Goal: Task Accomplishment & Management: Manage account settings

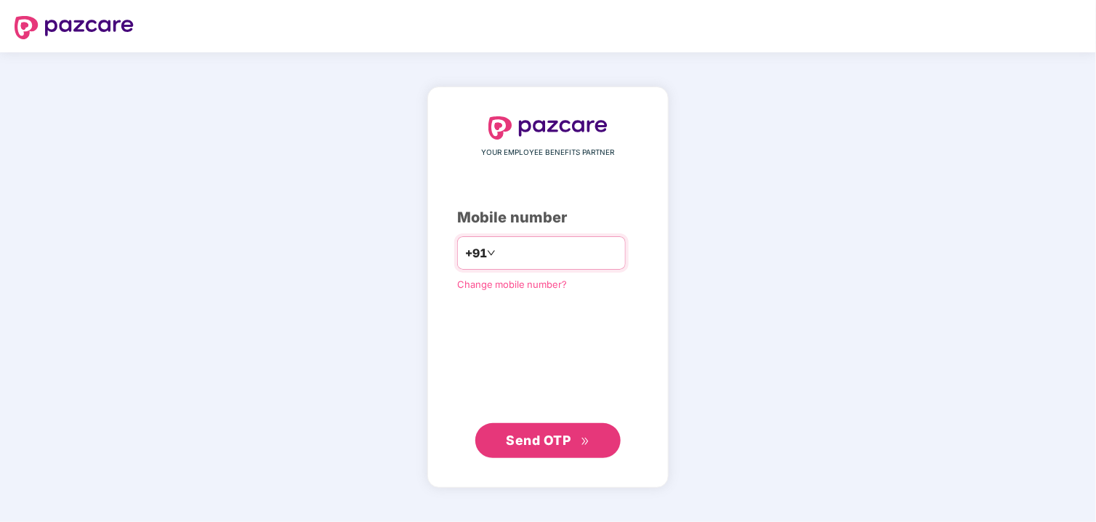
type input "**********"
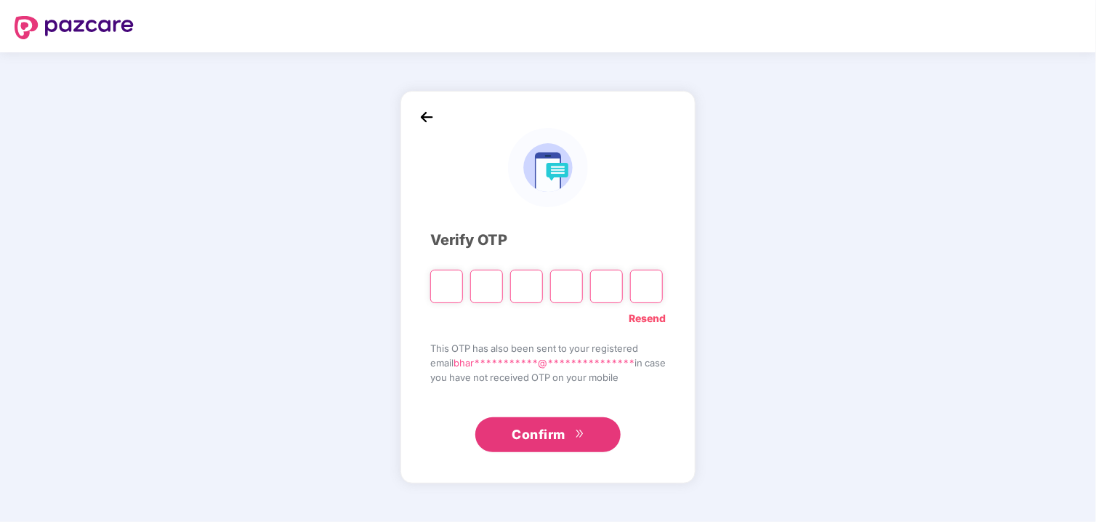
type input "*"
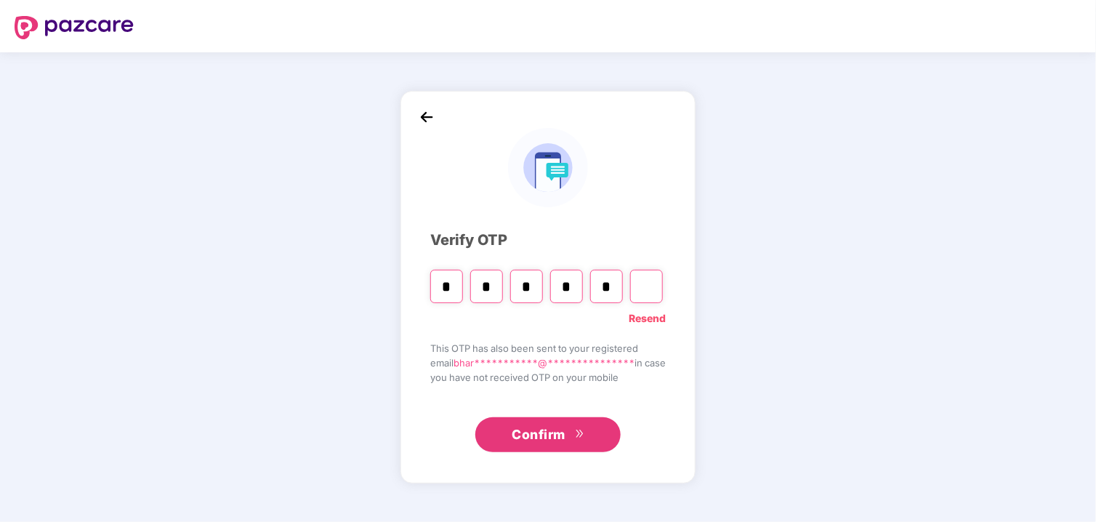
type input "*"
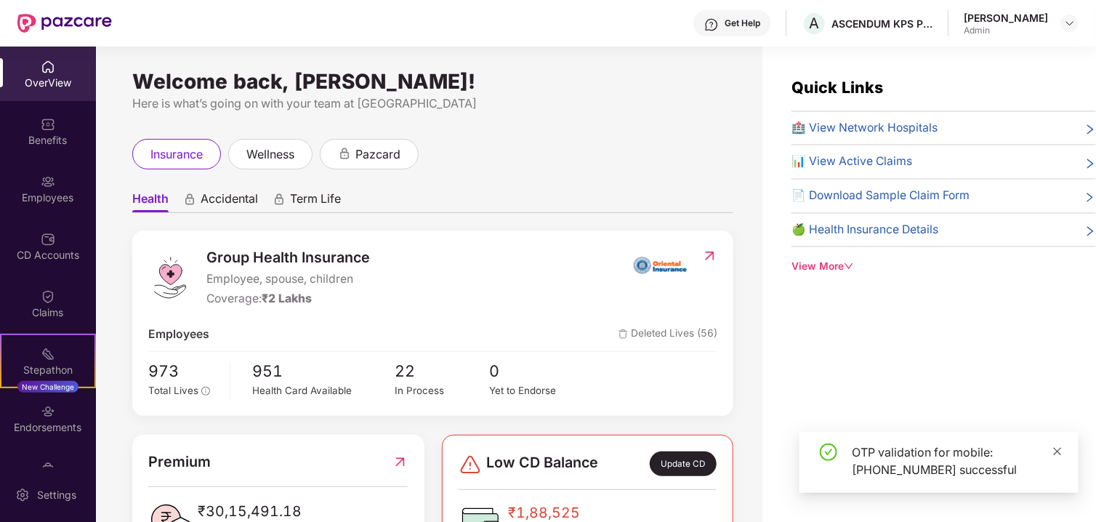
click at [1061, 446] on icon "close" at bounding box center [1057, 451] width 10 height 10
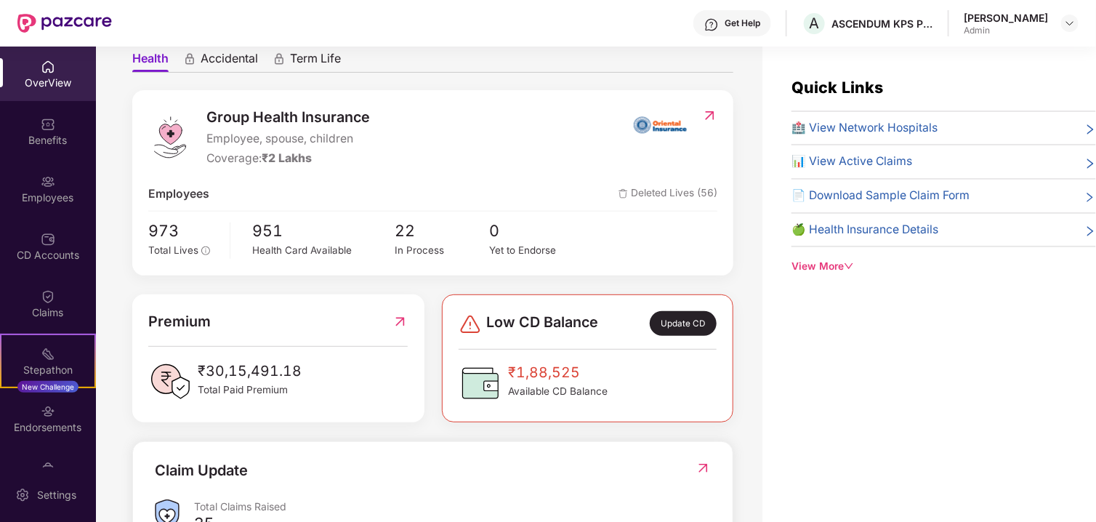
scroll to position [145, 0]
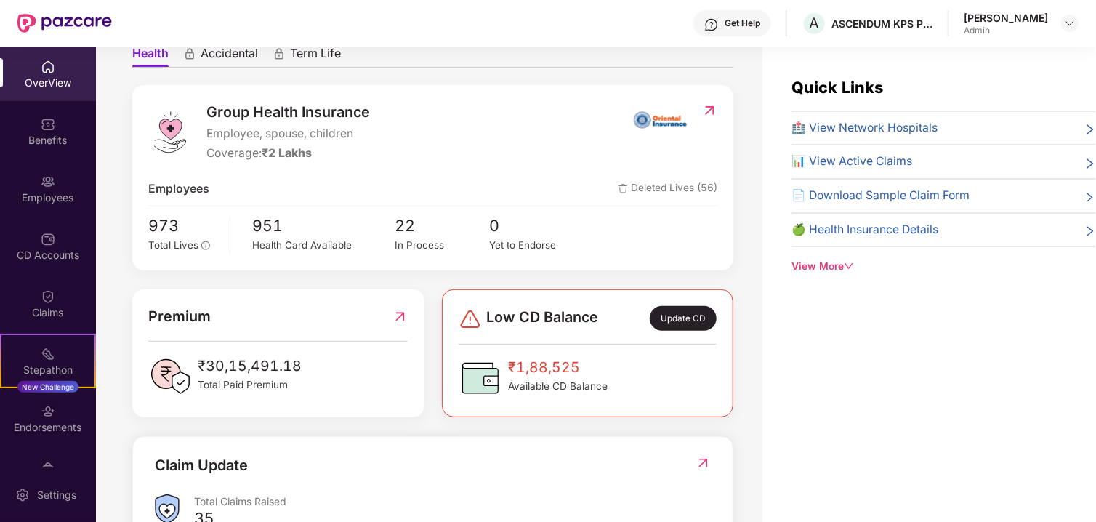
click at [706, 190] on span "Deleted Lives (56)" at bounding box center [667, 189] width 99 height 18
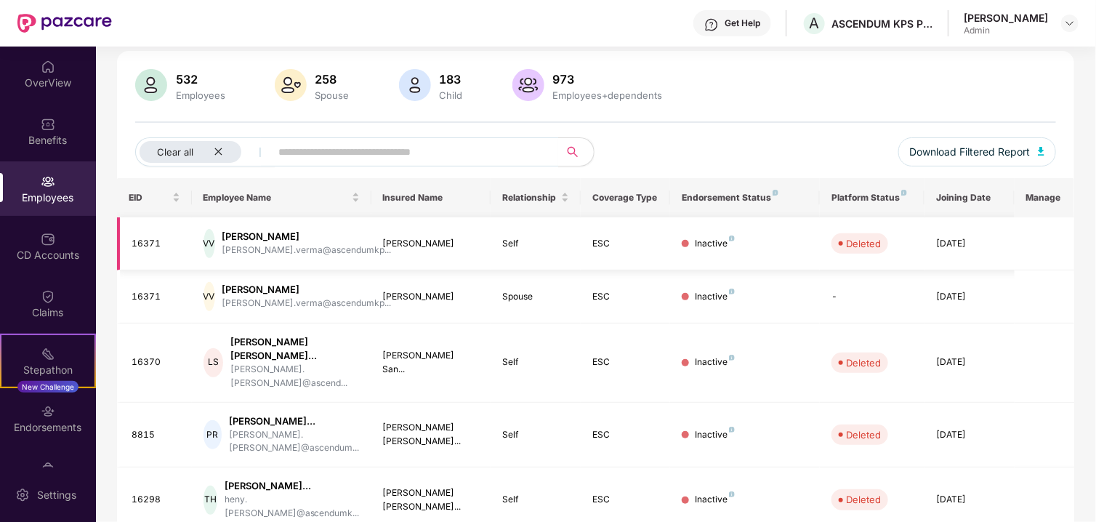
scroll to position [0, 0]
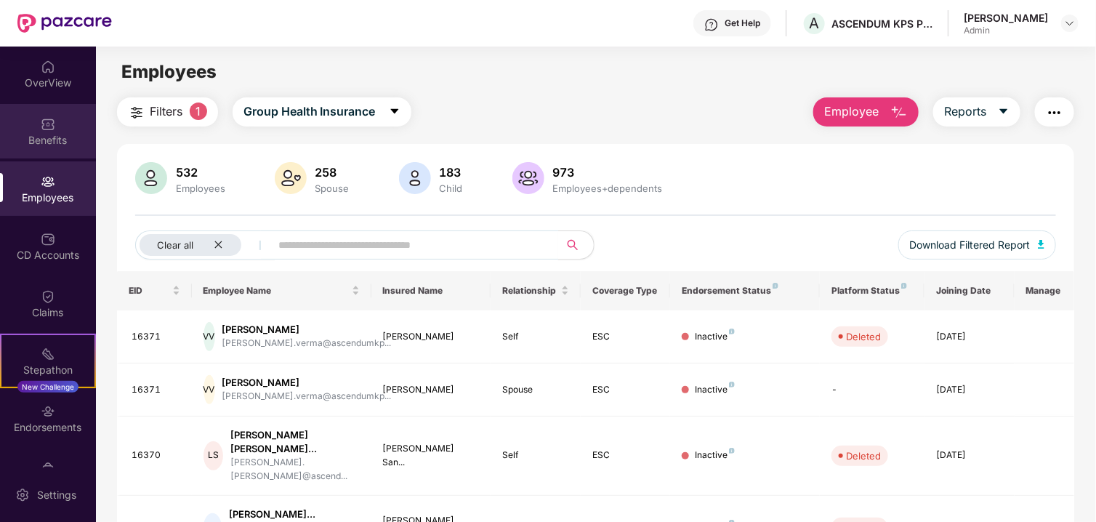
click at [34, 124] on div "Benefits" at bounding box center [48, 131] width 96 height 55
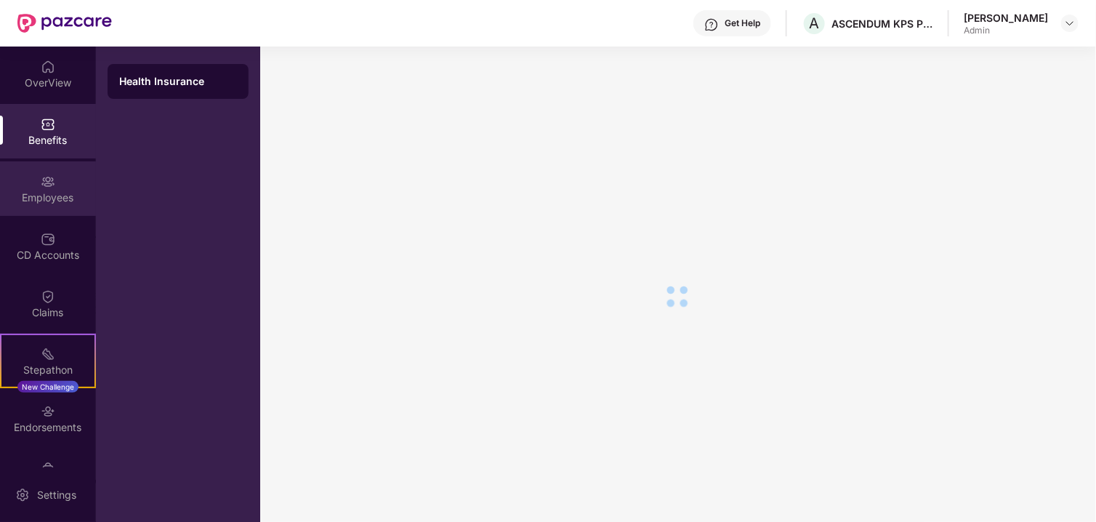
click at [38, 190] on div "Employees" at bounding box center [48, 197] width 96 height 15
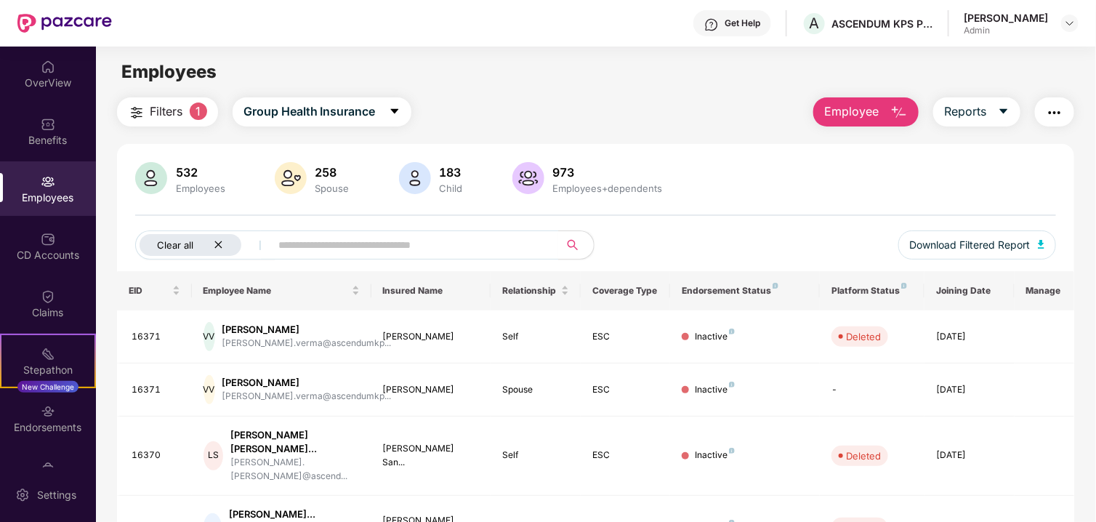
click at [214, 246] on icon "close" at bounding box center [218, 244] width 9 height 9
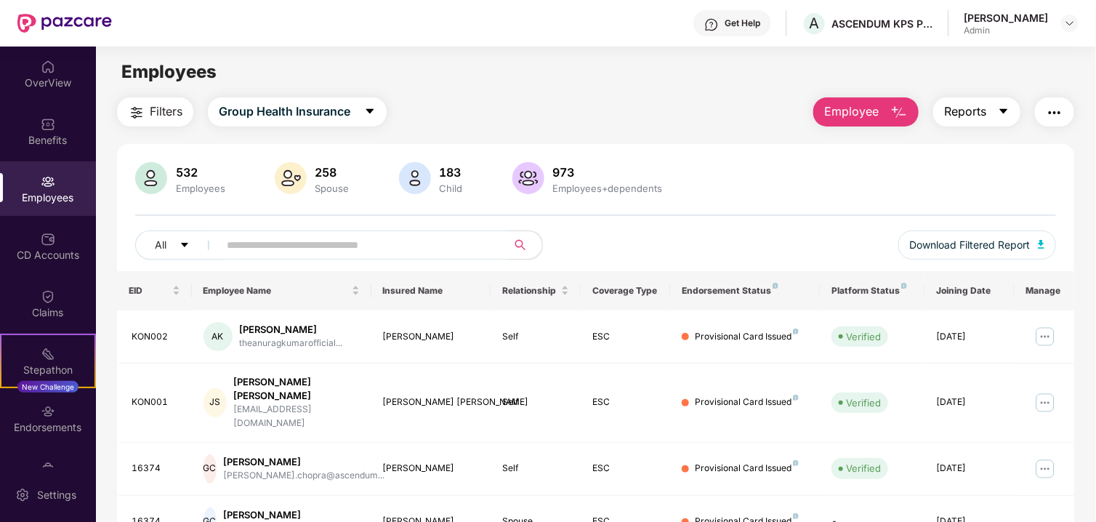
click at [1001, 113] on icon "caret-down" at bounding box center [1004, 111] width 12 height 12
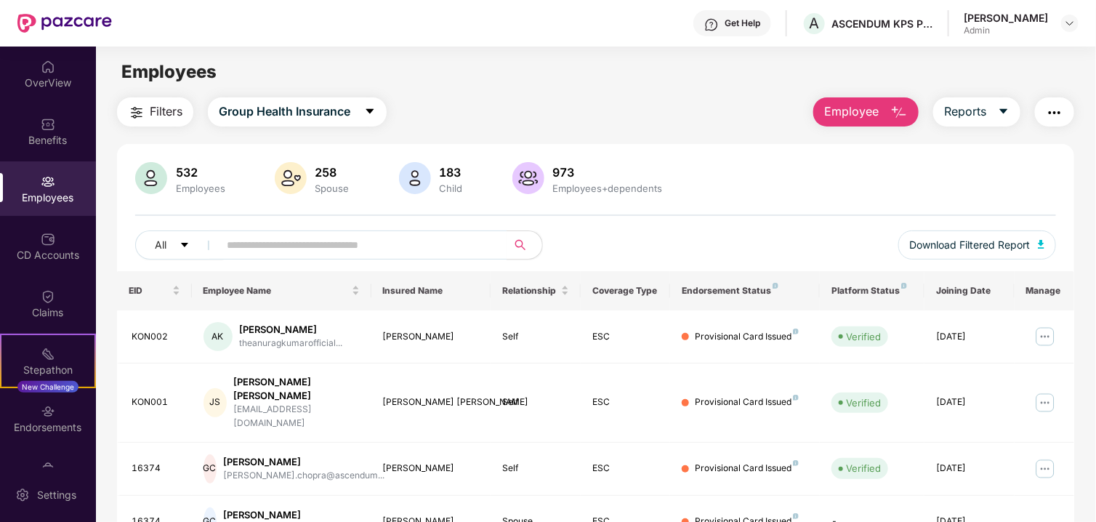
click at [1053, 111] on img "button" at bounding box center [1054, 112] width 17 height 17
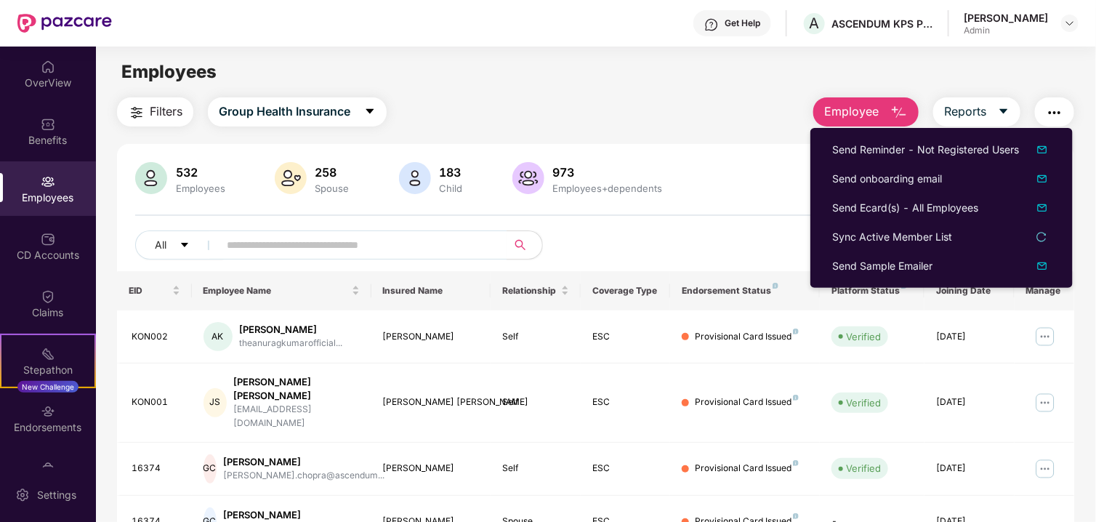
click at [740, 178] on div "532 Employees 258 Spouse 183 Child 973 Employees+dependents" at bounding box center [596, 179] width 922 height 35
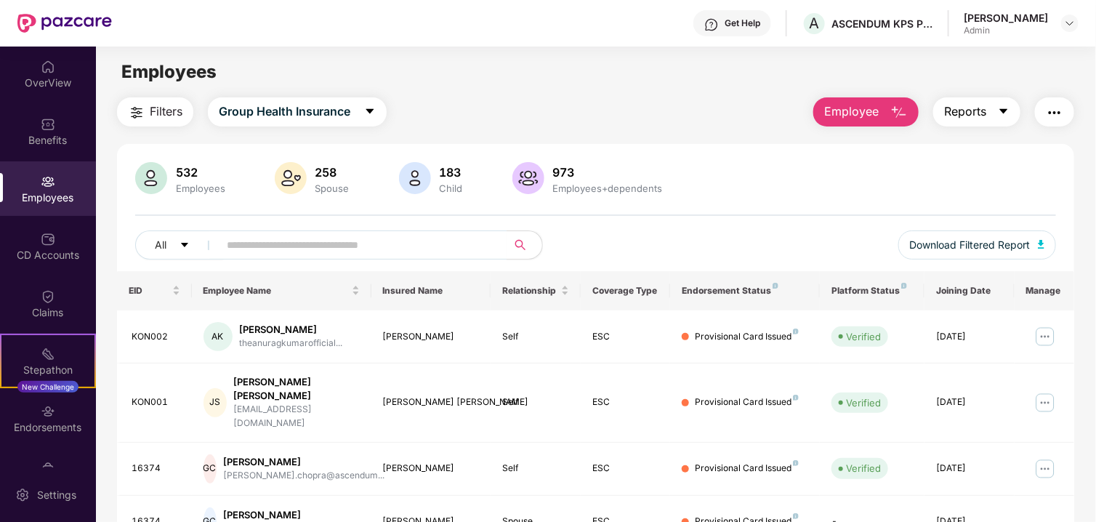
click at [987, 112] on button "Reports" at bounding box center [976, 111] width 87 height 29
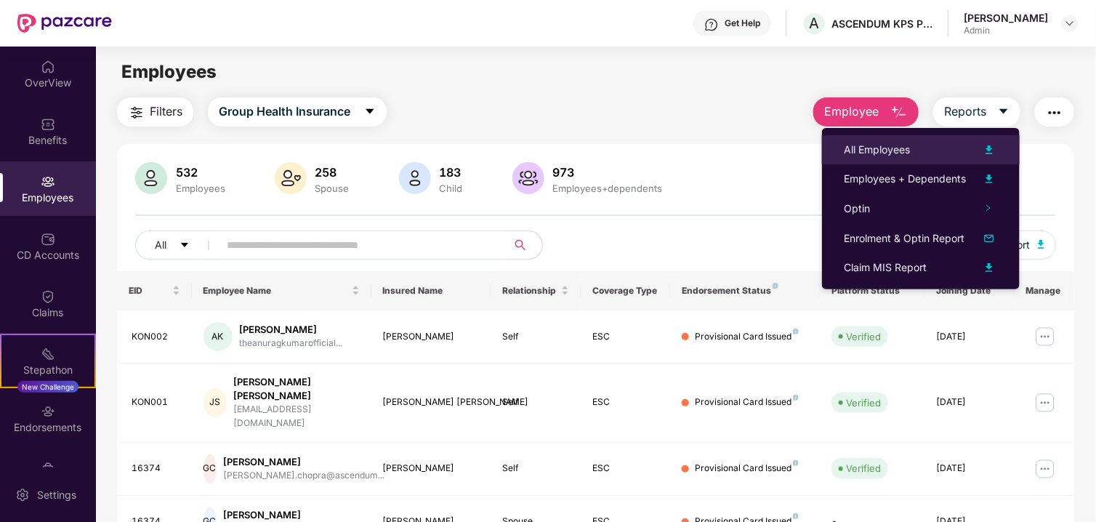
click at [947, 147] on div "All Employees" at bounding box center [921, 149] width 154 height 17
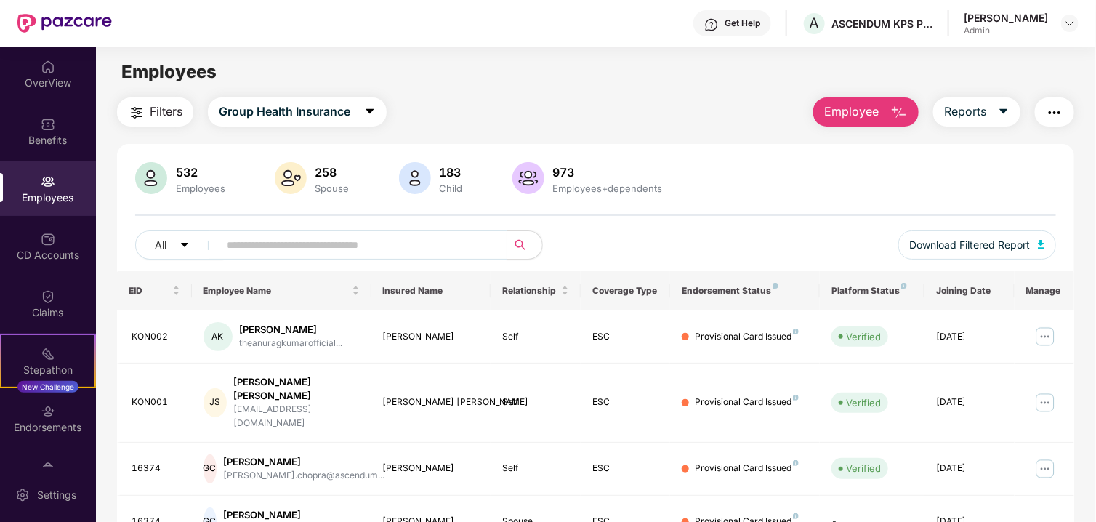
click at [870, 98] on button "Employee" at bounding box center [865, 111] width 105 height 29
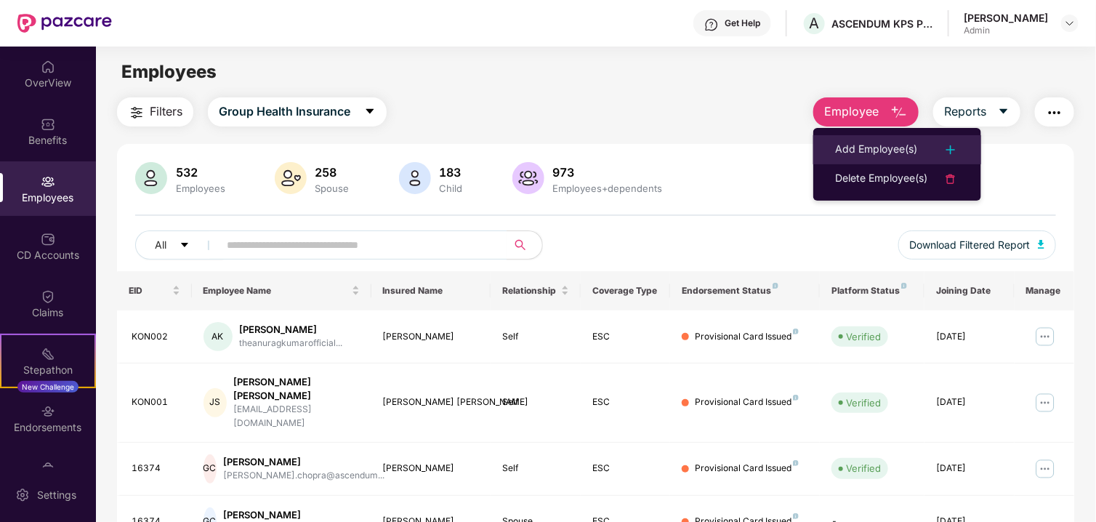
click at [892, 151] on div "Add Employee(s)" at bounding box center [876, 149] width 82 height 17
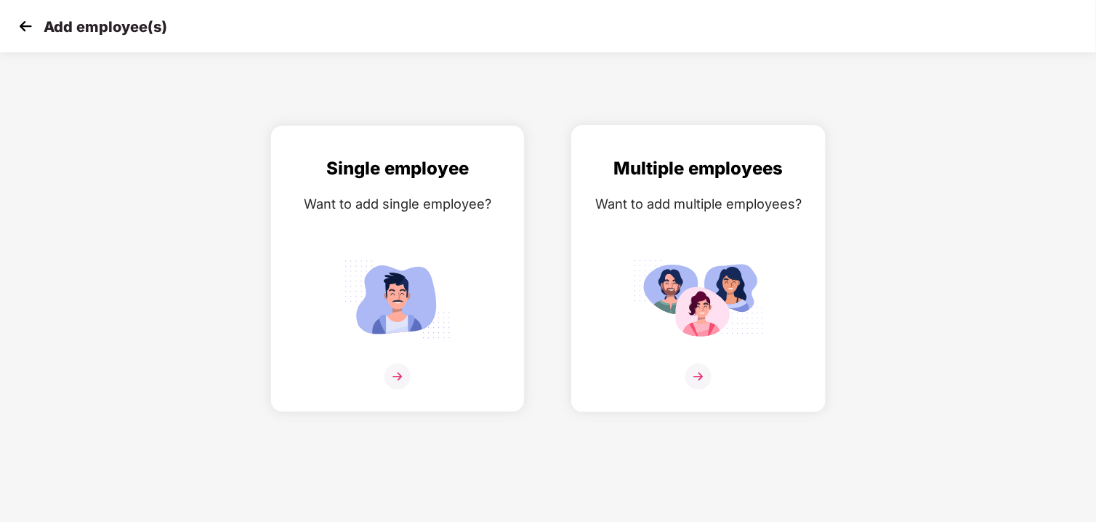
click at [691, 318] on img at bounding box center [698, 299] width 131 height 91
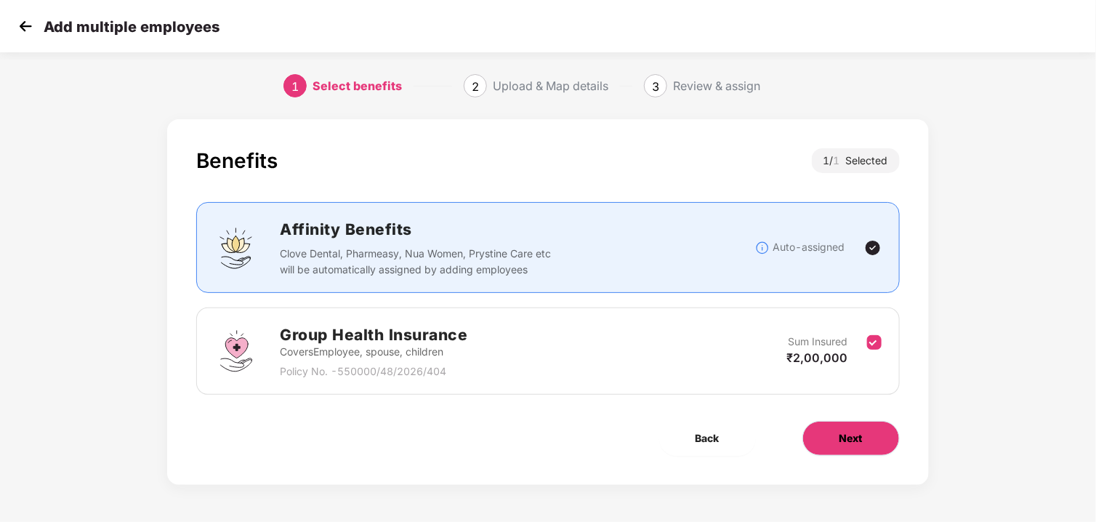
click at [847, 432] on span "Next" at bounding box center [850, 438] width 23 height 16
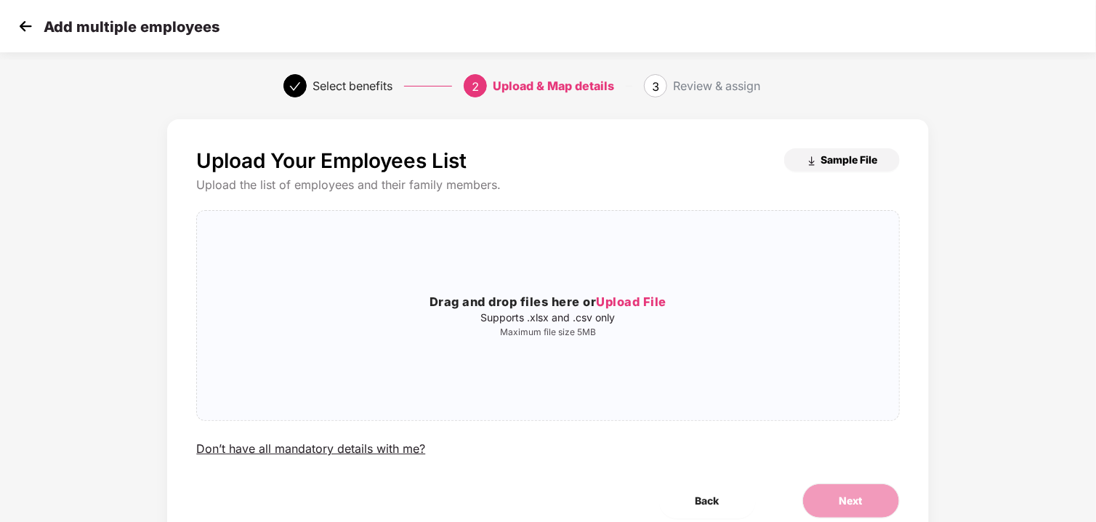
click at [826, 154] on span "Sample File" at bounding box center [849, 160] width 57 height 14
click at [13, 33] on div "Add multiple employees" at bounding box center [548, 26] width 1096 height 52
click at [24, 30] on img at bounding box center [26, 26] width 22 height 22
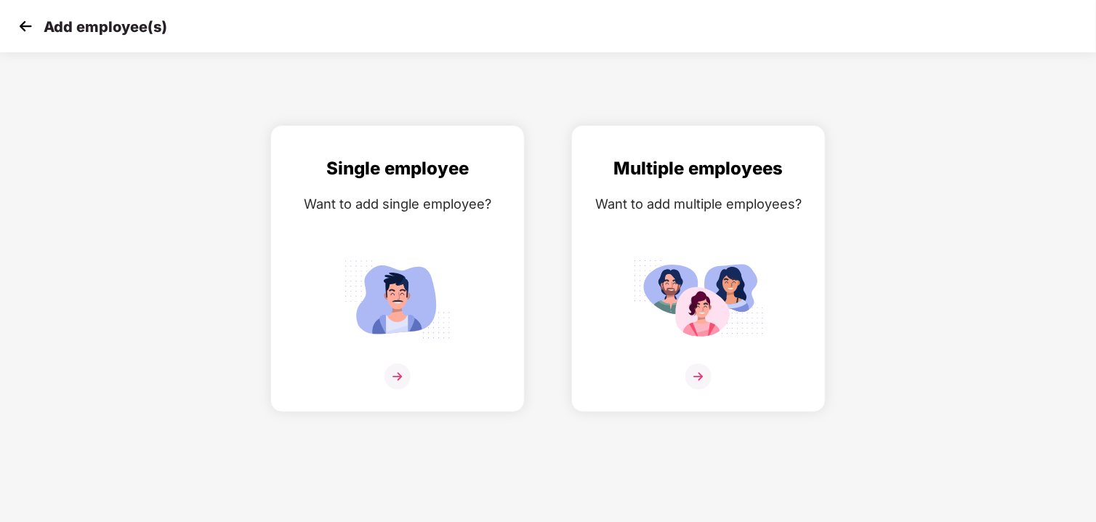
click at [29, 31] on img at bounding box center [26, 26] width 22 height 22
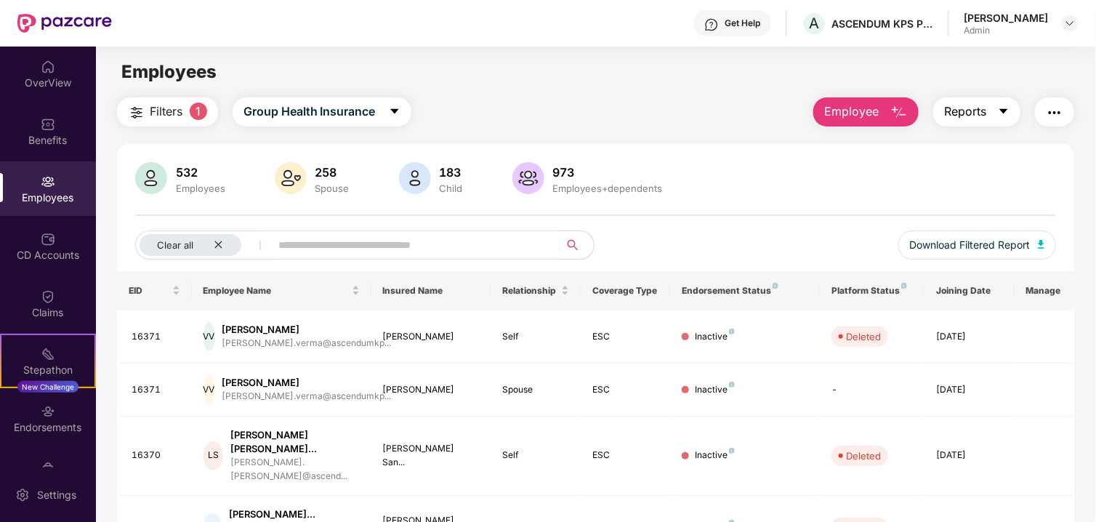
click at [985, 118] on span "Reports" at bounding box center [965, 111] width 42 height 18
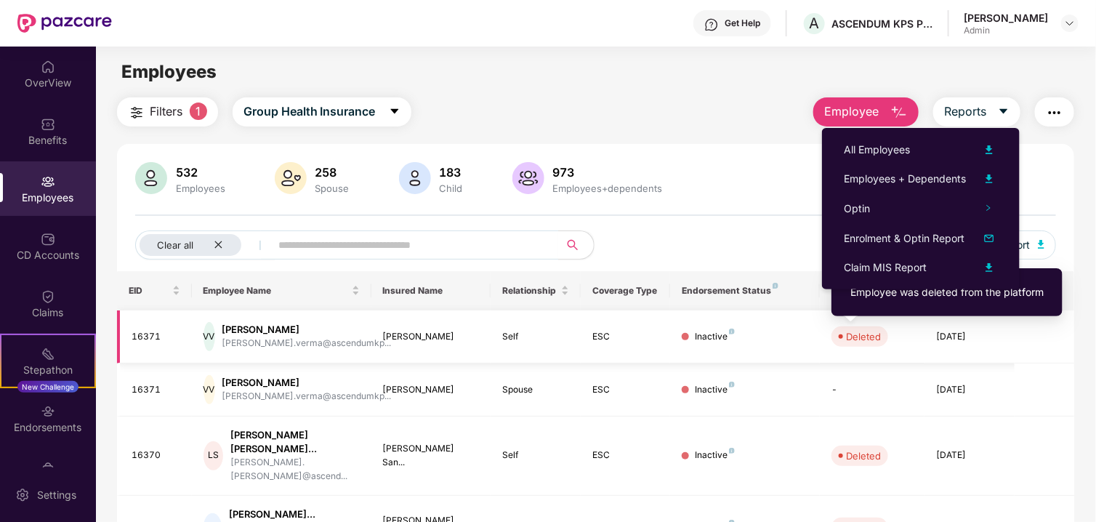
click at [864, 336] on div "Deleted" at bounding box center [863, 336] width 35 height 15
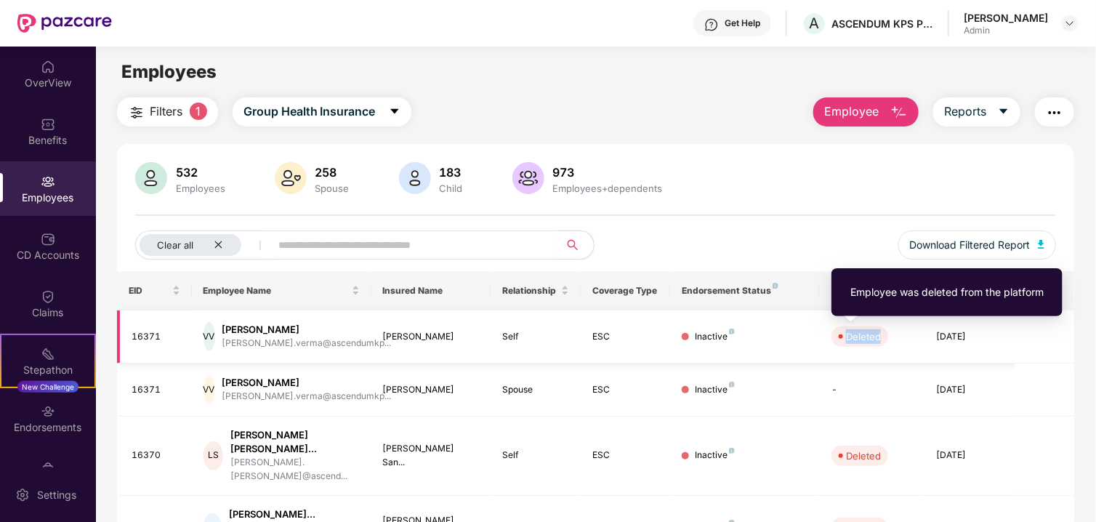
click at [863, 336] on div "Deleted" at bounding box center [863, 336] width 35 height 15
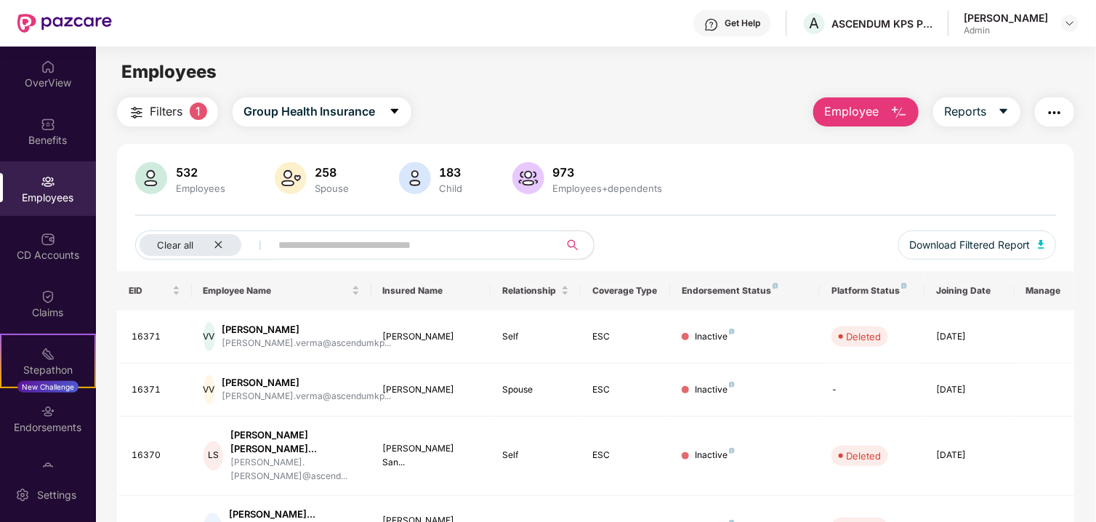
click at [860, 112] on span "Employee" at bounding box center [851, 111] width 55 height 18
drag, startPoint x: 590, startPoint y: 106, endPoint x: 979, endPoint y: 106, distance: 388.8
click at [615, 106] on div "Filters 1 Group Health Insurance Employee Reports" at bounding box center [596, 111] width 958 height 29
click at [983, 95] on main "Employees Filters 1 Group Health Insurance Employee Reports 532 Employees 258 S…" at bounding box center [595, 308] width 999 height 522
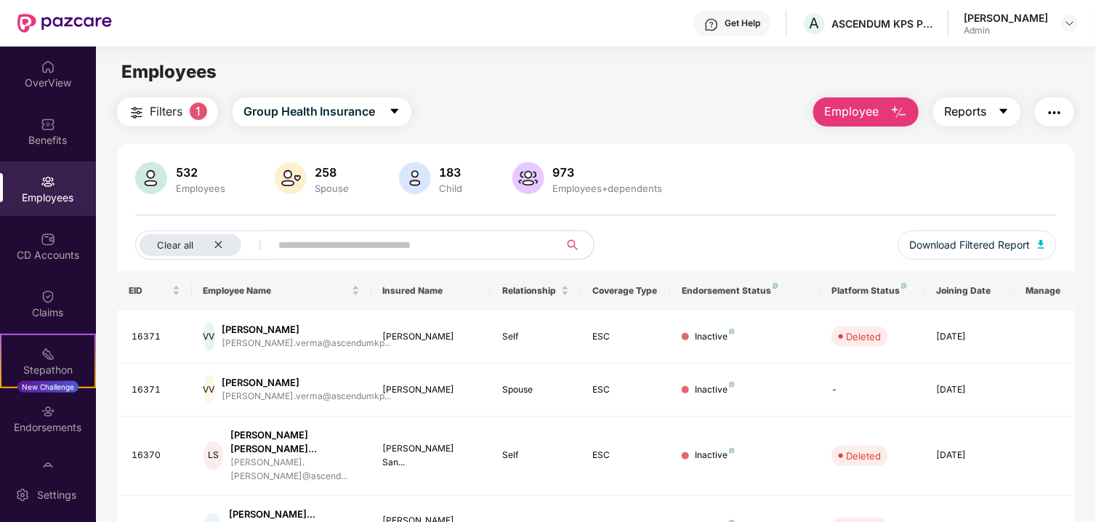
click at [978, 106] on span "Reports" at bounding box center [965, 111] width 42 height 18
click at [218, 243] on icon "close" at bounding box center [218, 244] width 9 height 9
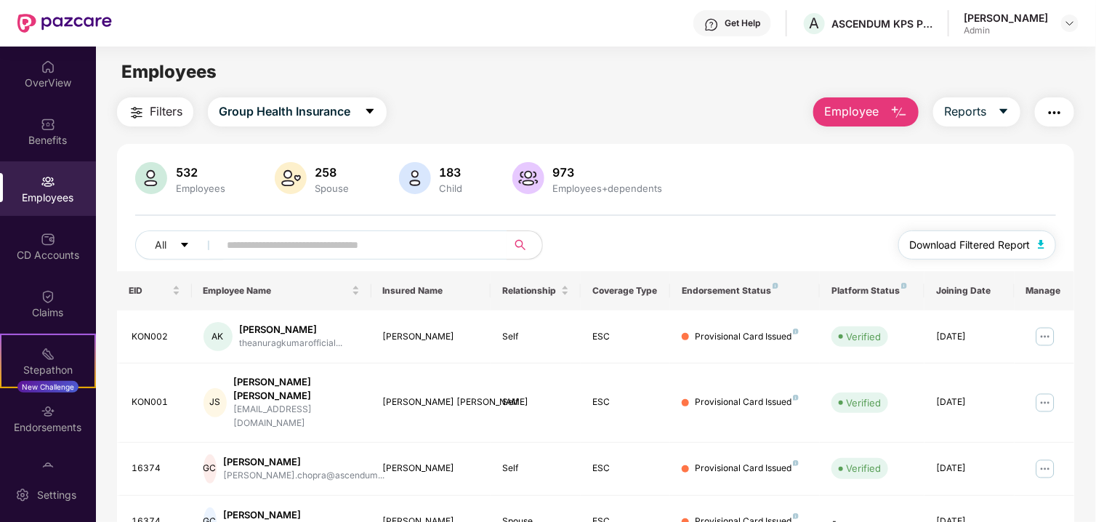
click at [943, 250] on span "Download Filtered Report" at bounding box center [970, 245] width 121 height 16
click at [879, 120] on button "Employee" at bounding box center [865, 111] width 105 height 29
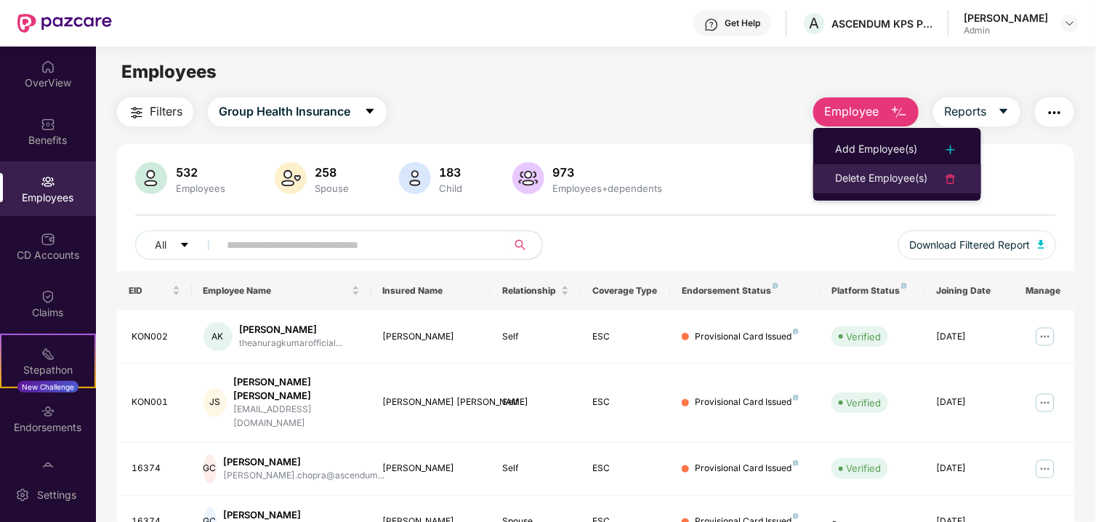
click at [891, 174] on div "Delete Employee(s)" at bounding box center [881, 178] width 92 height 17
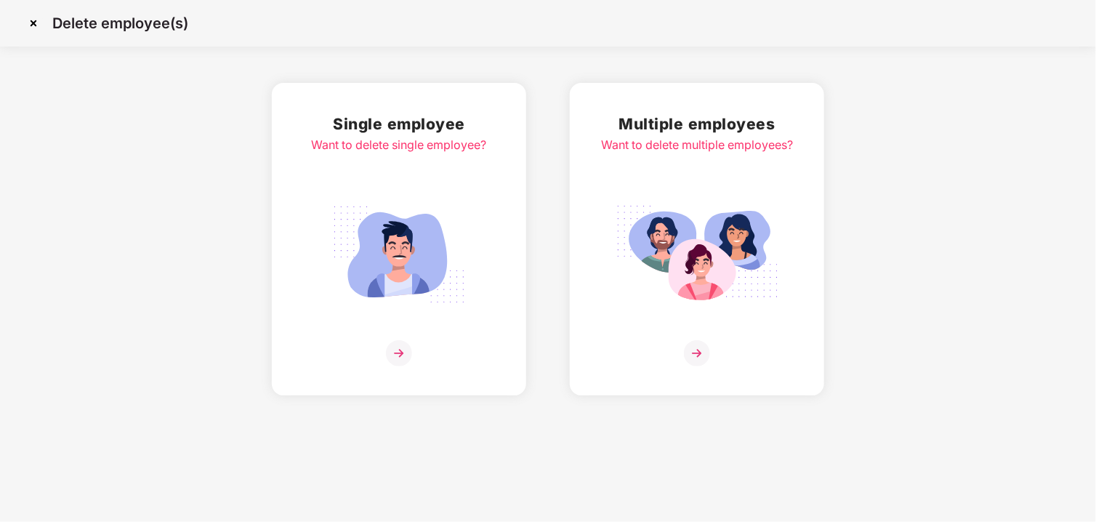
click at [690, 355] on img at bounding box center [697, 353] width 26 height 26
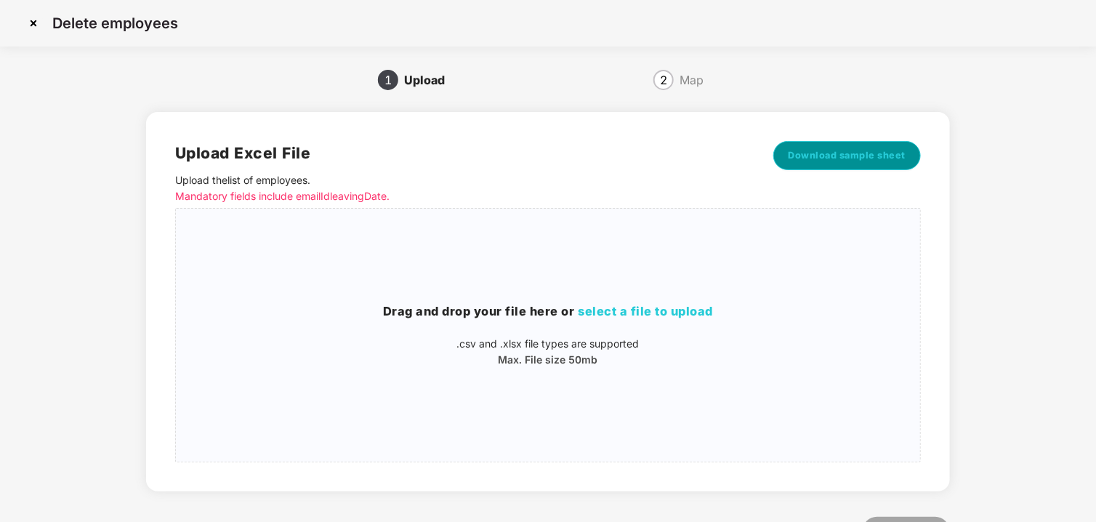
click at [829, 160] on span "Download sample sheet" at bounding box center [848, 155] width 118 height 15
click at [595, 307] on span "select a file to upload" at bounding box center [646, 311] width 135 height 15
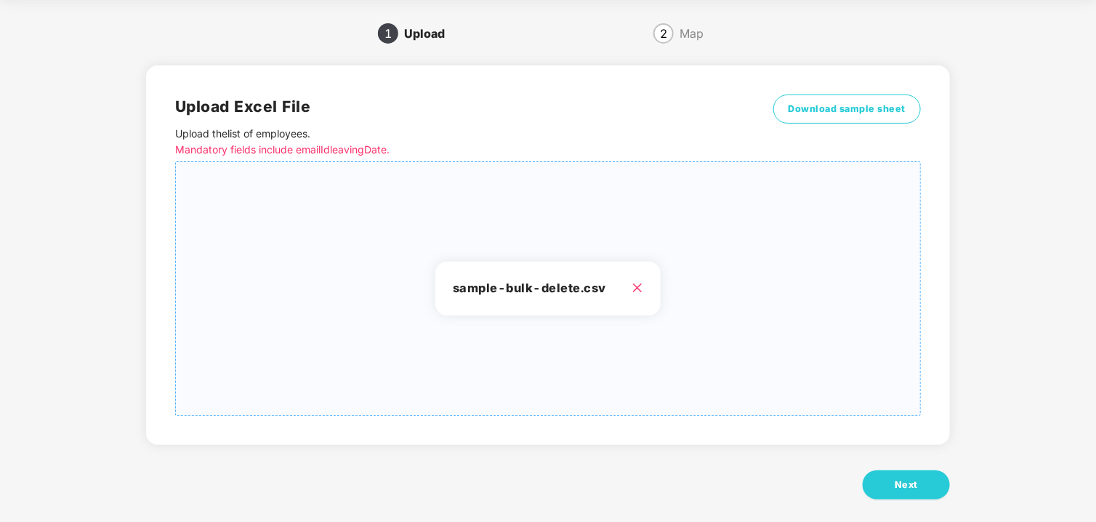
scroll to position [60, 0]
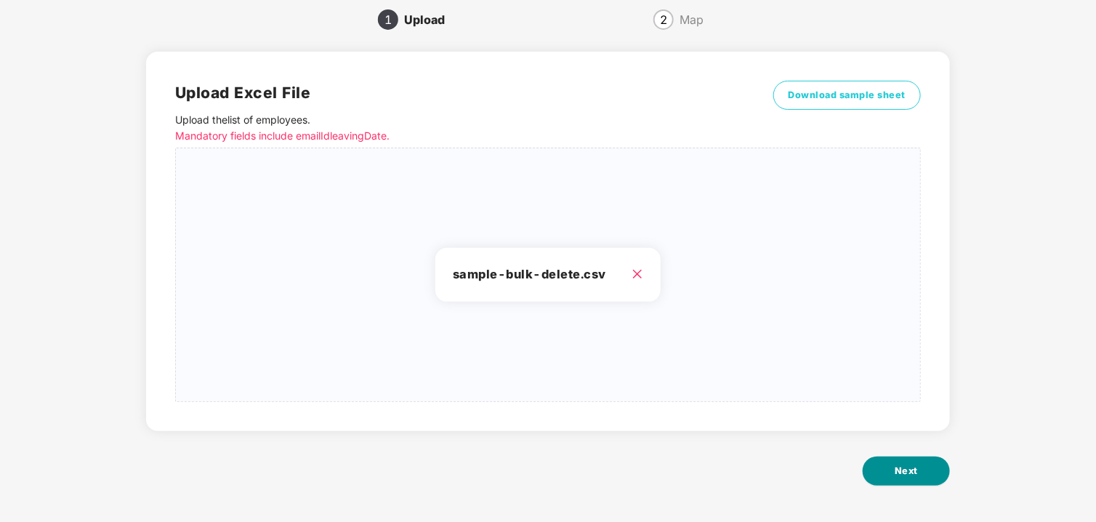
click at [885, 470] on button "Next" at bounding box center [906, 470] width 87 height 29
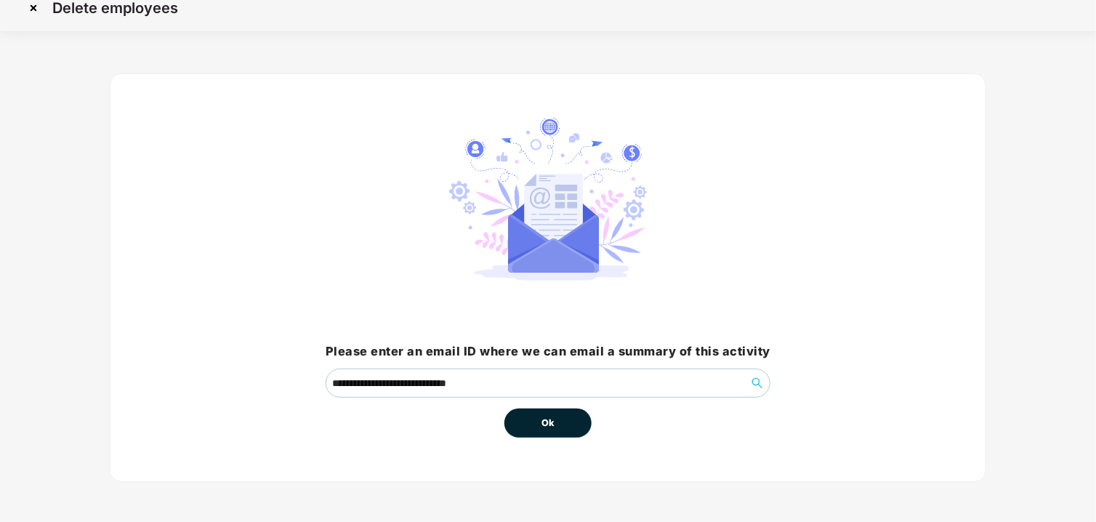
scroll to position [0, 0]
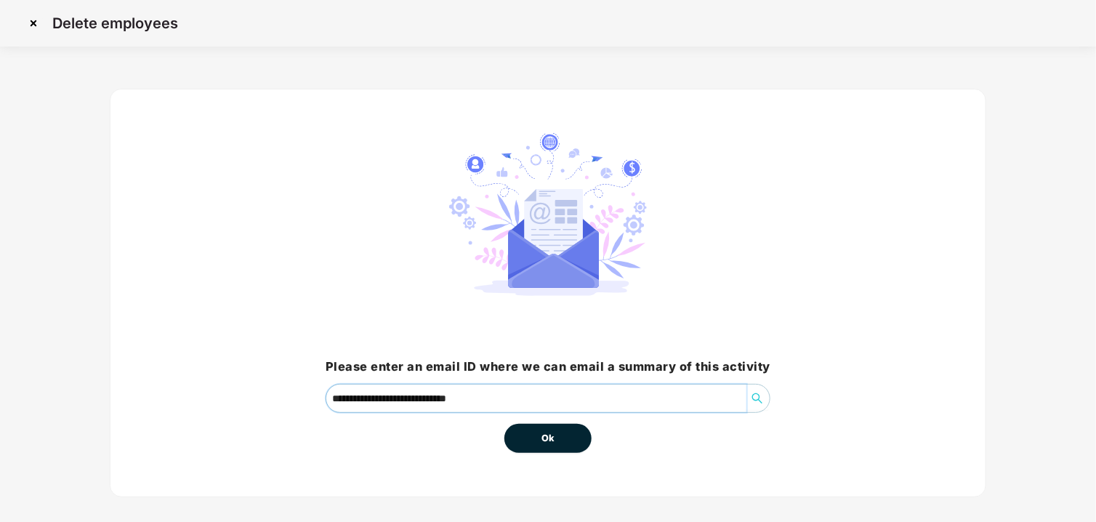
click at [576, 400] on input "**********" at bounding box center [536, 398] width 420 height 28
type input "**********"
click at [566, 453] on div "**********" at bounding box center [548, 293] width 877 height 408
click at [560, 440] on button "Ok" at bounding box center [547, 438] width 87 height 29
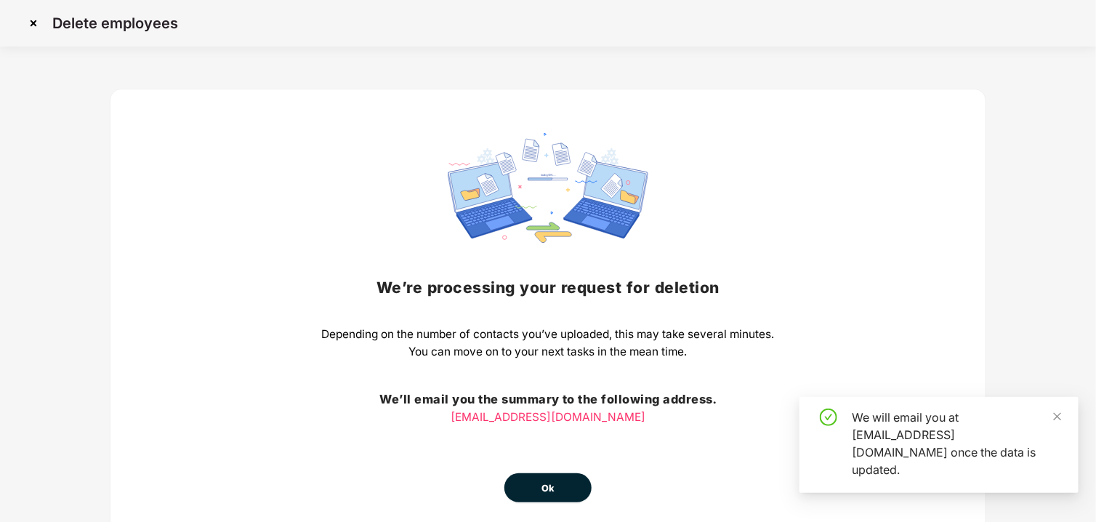
scroll to position [65, 0]
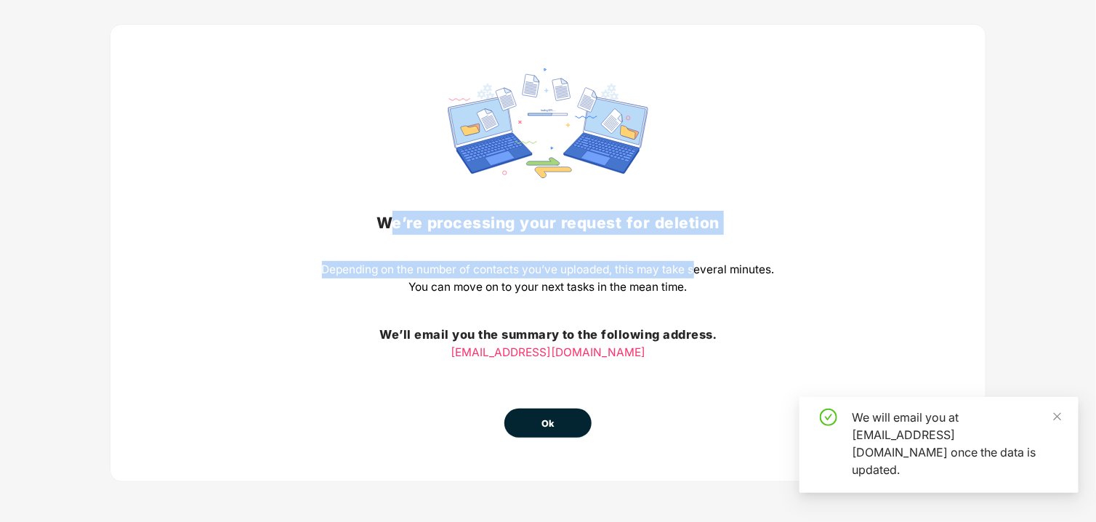
drag, startPoint x: 392, startPoint y: 220, endPoint x: 697, endPoint y: 275, distance: 310.2
click at [697, 275] on div "We’re processing your request for deletion Depending on the number of contacts …" at bounding box center [548, 252] width 453 height 369
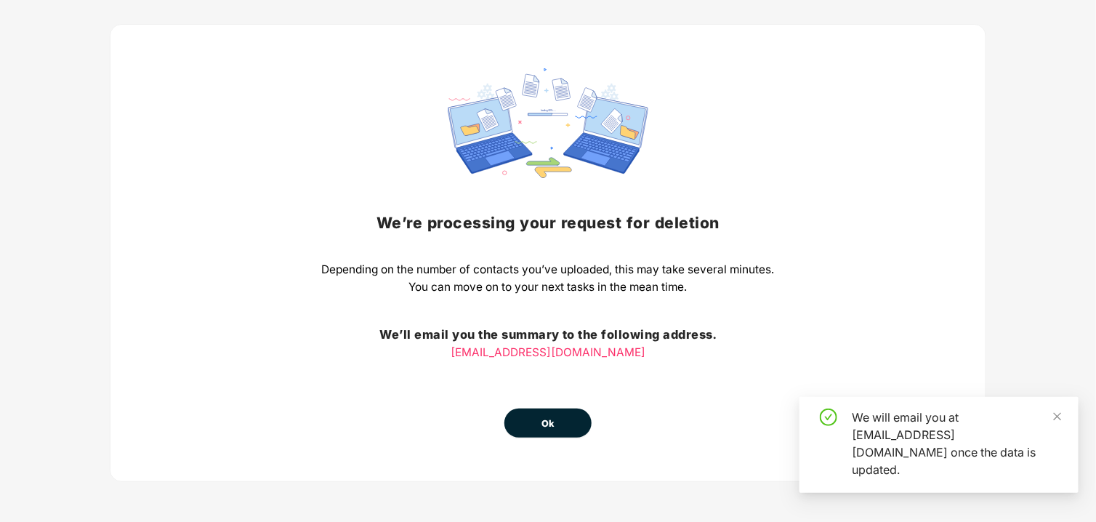
click at [679, 289] on p "You can move on to your next tasks in the mean time." at bounding box center [548, 286] width 453 height 17
click at [678, 289] on p "You can move on to your next tasks in the mean time." at bounding box center [548, 286] width 453 height 17
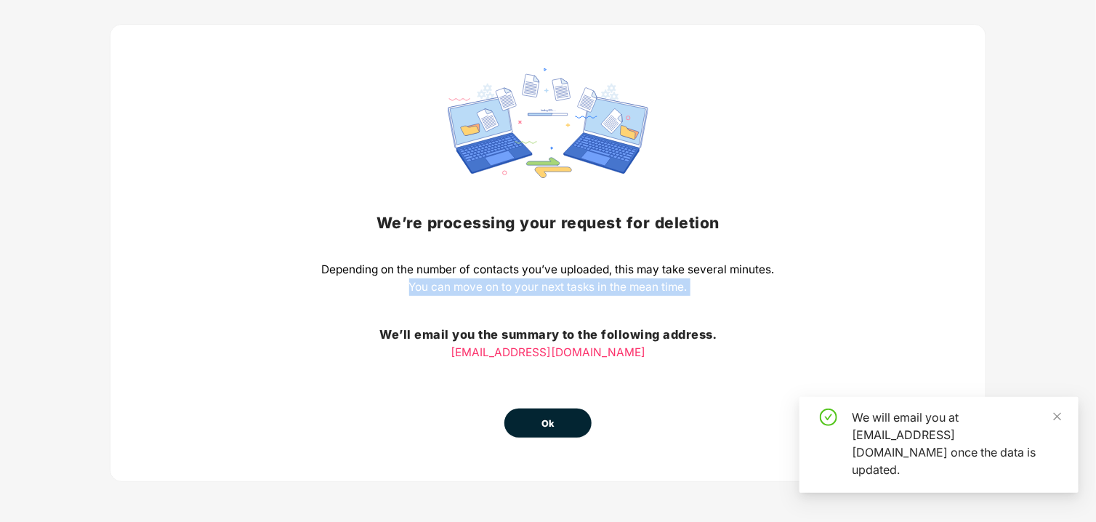
click at [678, 289] on p "You can move on to your next tasks in the mean time." at bounding box center [548, 286] width 453 height 17
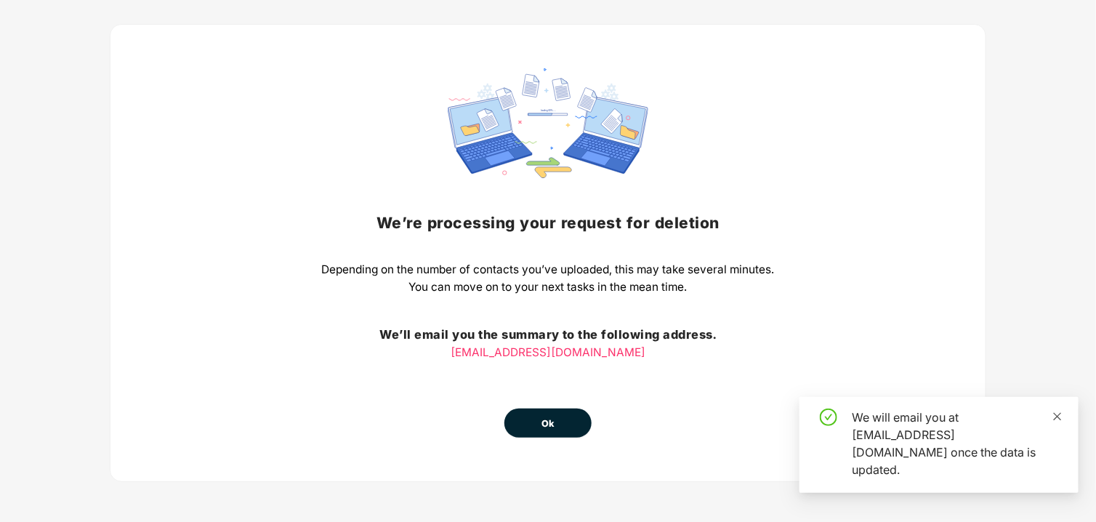
click at [1052, 422] on icon "close" at bounding box center [1057, 416] width 10 height 10
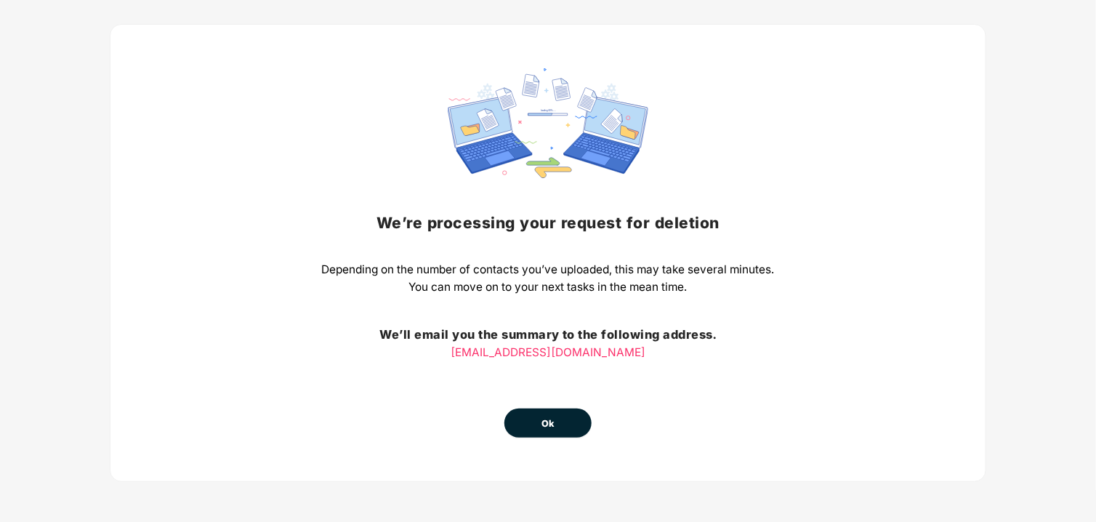
click at [547, 428] on span "Ok" at bounding box center [547, 423] width 13 height 15
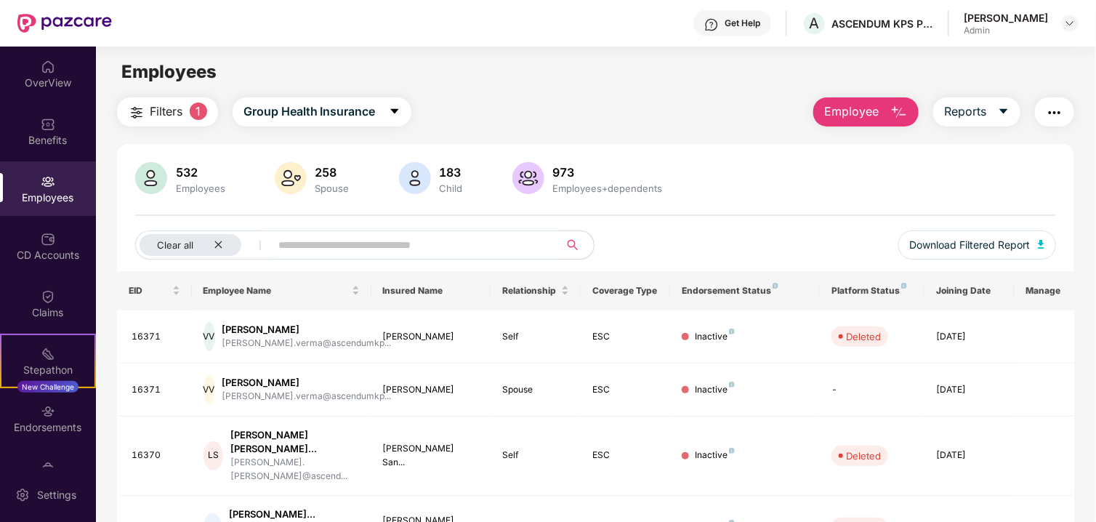
click at [852, 110] on span "Employee" at bounding box center [851, 111] width 55 height 18
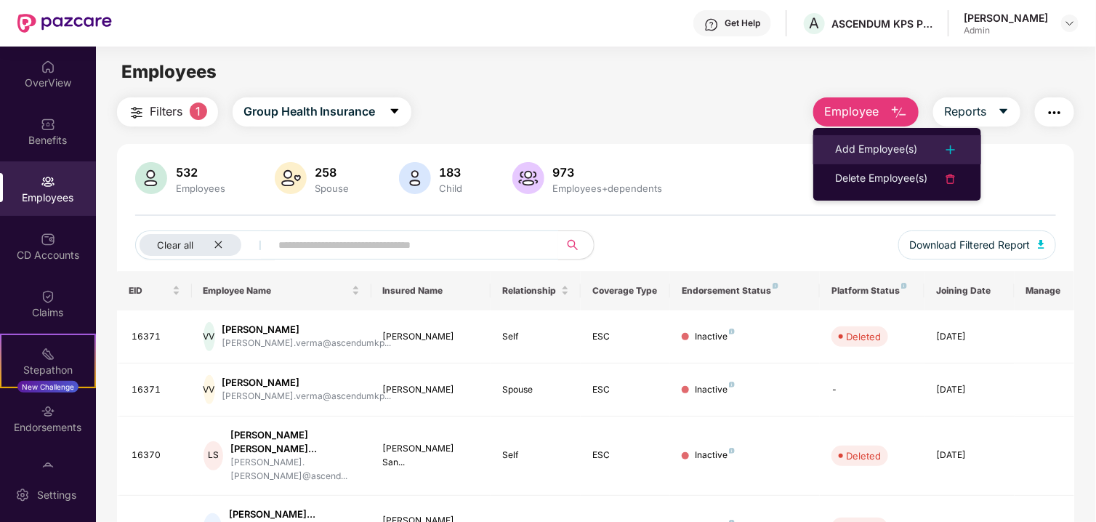
click at [872, 142] on div "Add Employee(s)" at bounding box center [876, 149] width 82 height 17
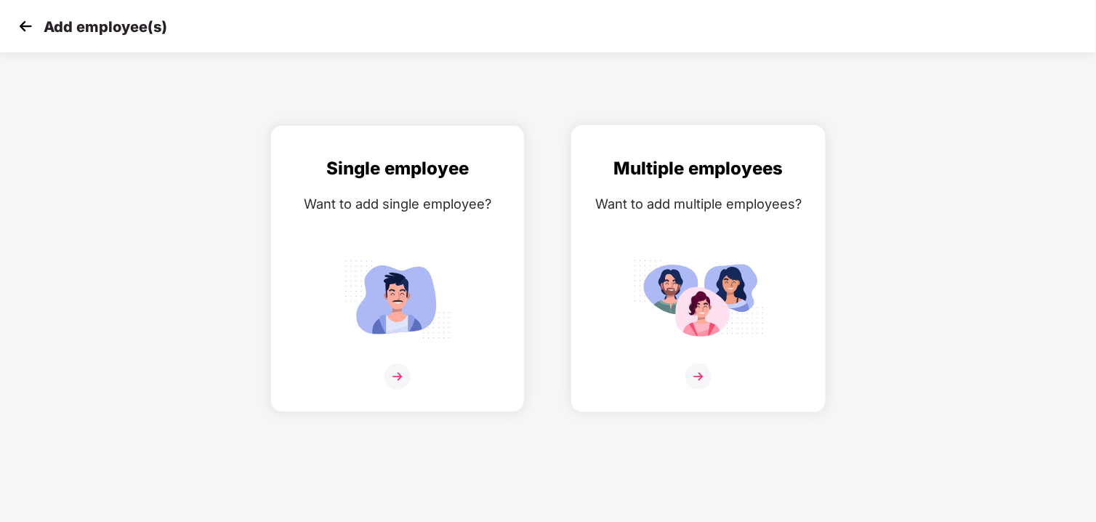
click at [663, 264] on img at bounding box center [698, 299] width 131 height 91
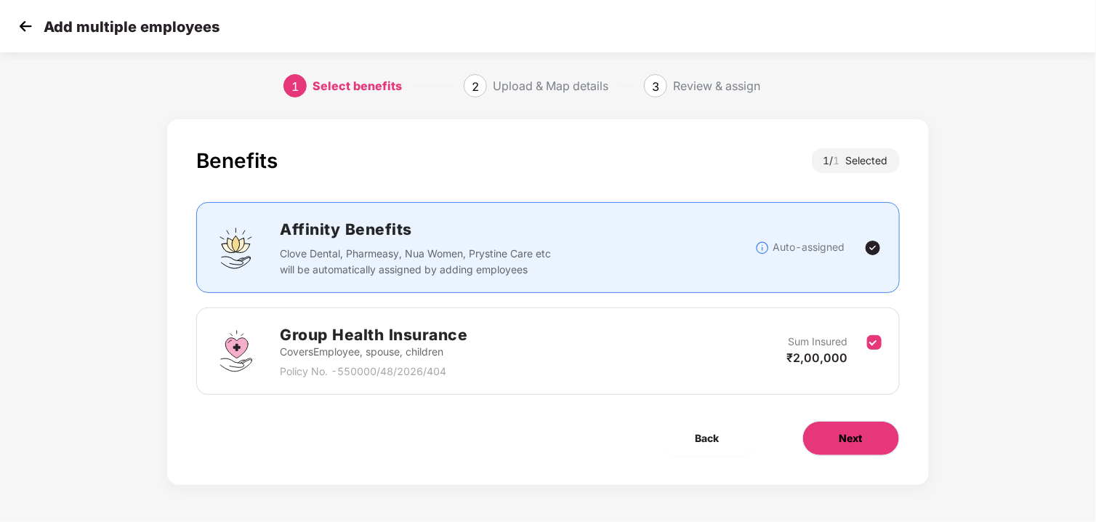
click at [819, 435] on button "Next" at bounding box center [850, 438] width 97 height 35
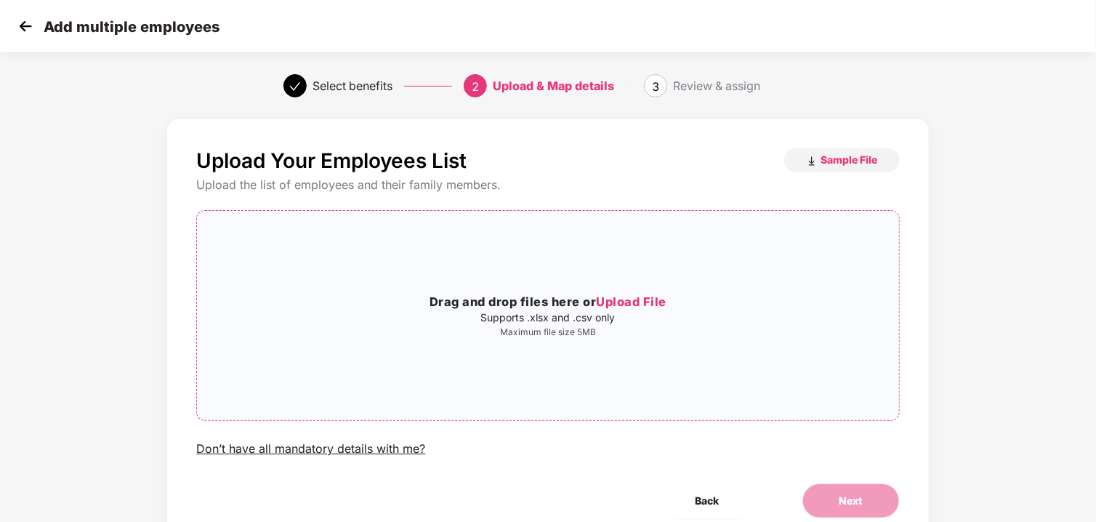
click at [528, 307] on h3 "Drag and drop files here or Upload File" at bounding box center [547, 302] width 701 height 19
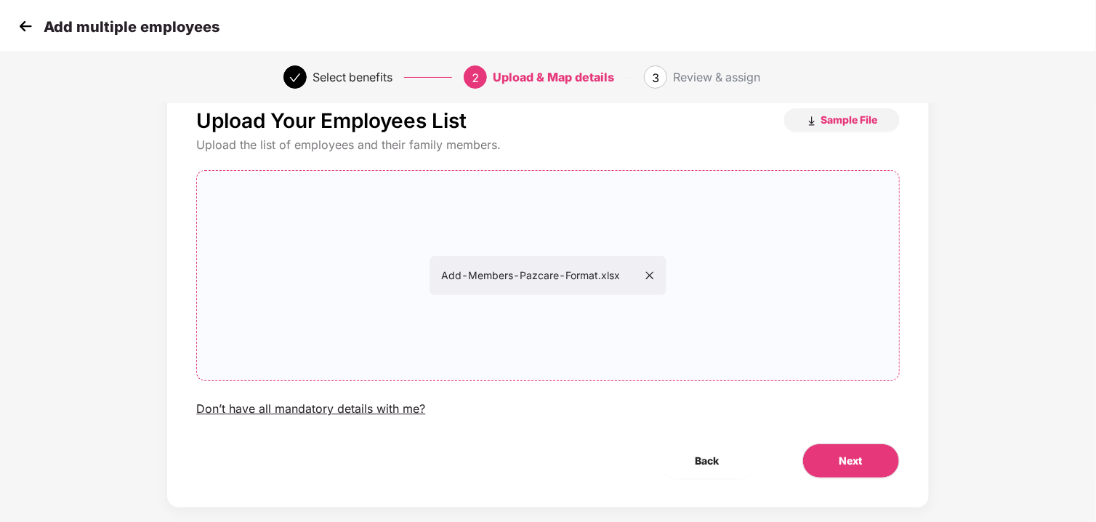
scroll to position [62, 0]
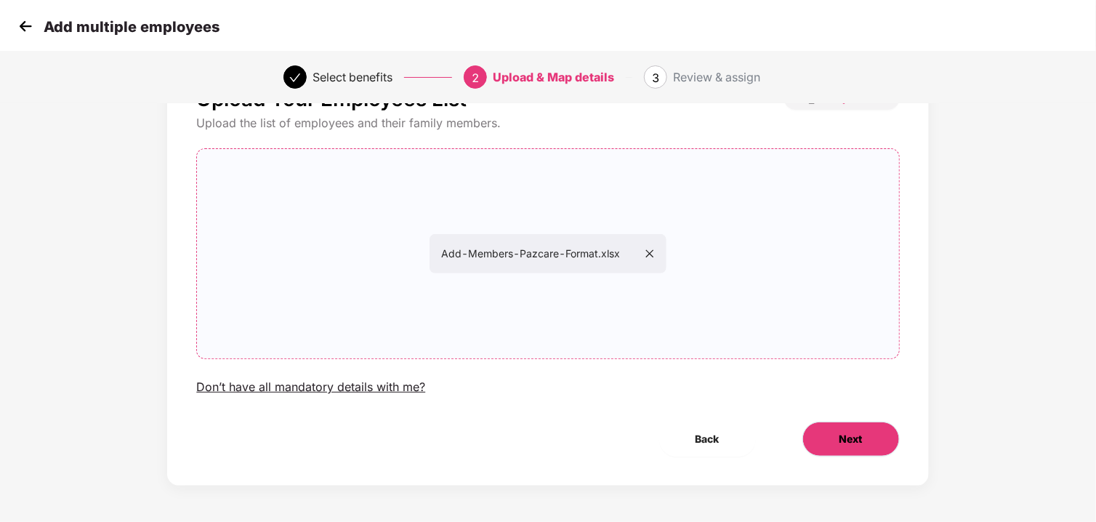
click at [883, 433] on button "Next" at bounding box center [850, 439] width 97 height 35
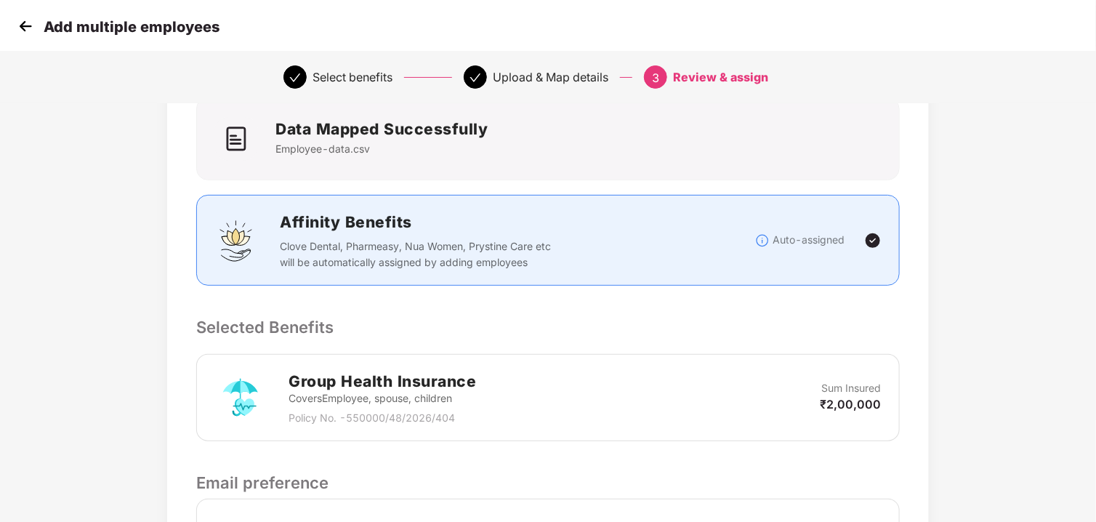
scroll to position [288, 0]
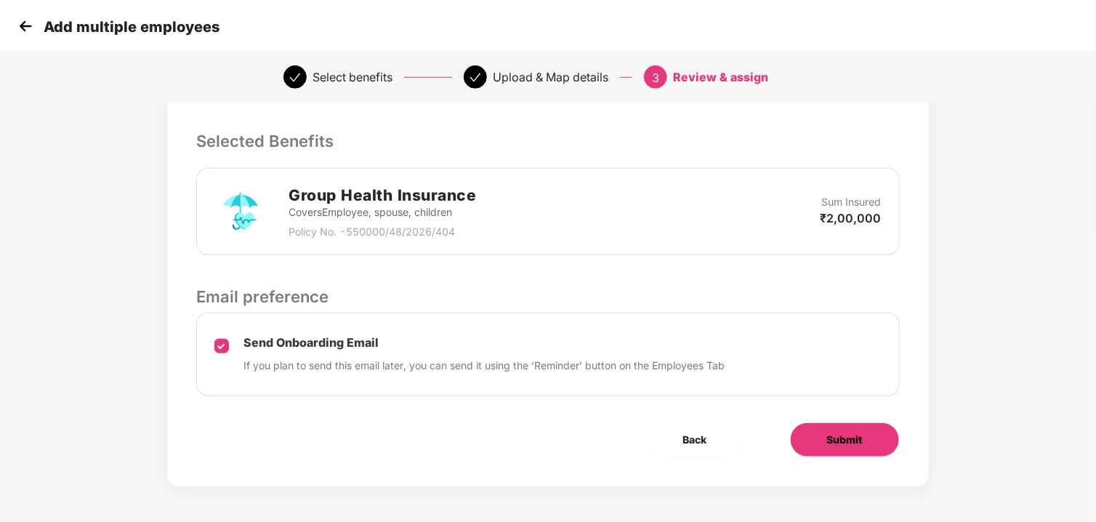
click at [831, 434] on span "Submit" at bounding box center [845, 440] width 36 height 16
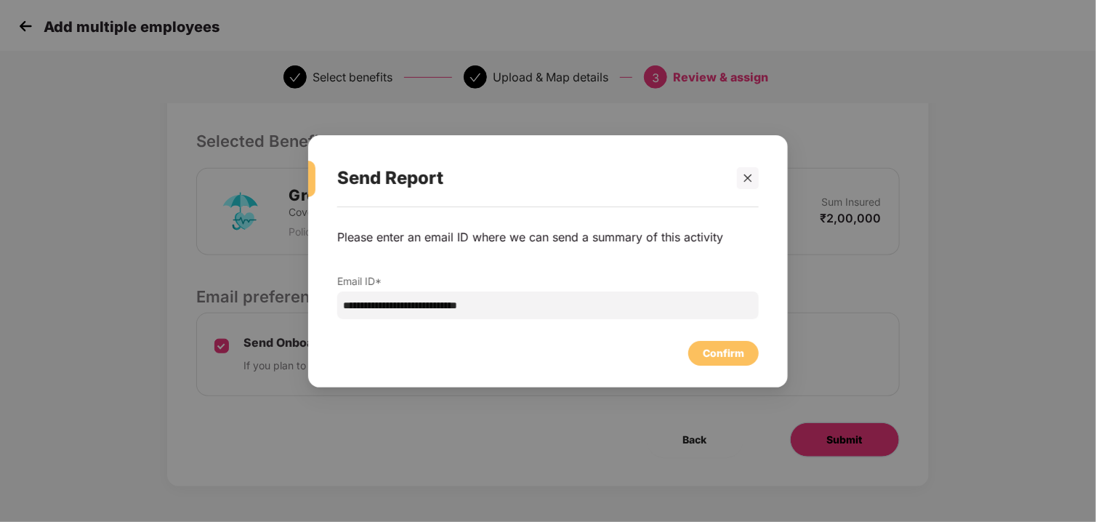
scroll to position [0, 0]
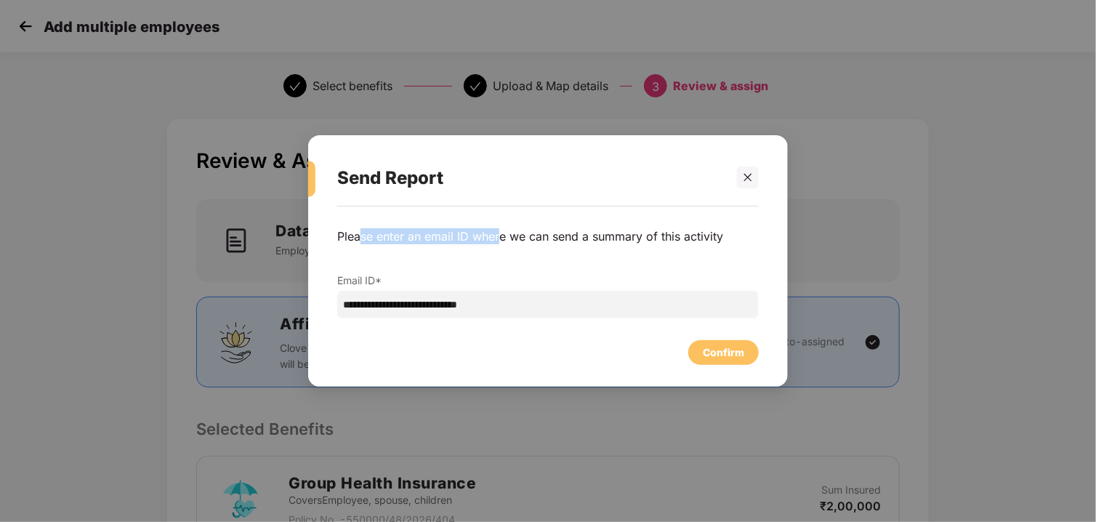
drag, startPoint x: 359, startPoint y: 229, endPoint x: 500, endPoint y: 243, distance: 141.7
click at [500, 243] on p "Please enter an email ID where we can send a summary of this activity" at bounding box center [548, 236] width 422 height 16
click at [552, 312] on input "**********" at bounding box center [548, 305] width 422 height 28
drag, startPoint x: 424, startPoint y: 304, endPoint x: 246, endPoint y: 300, distance: 177.4
click at [243, 294] on div "**********" at bounding box center [548, 261] width 1096 height 522
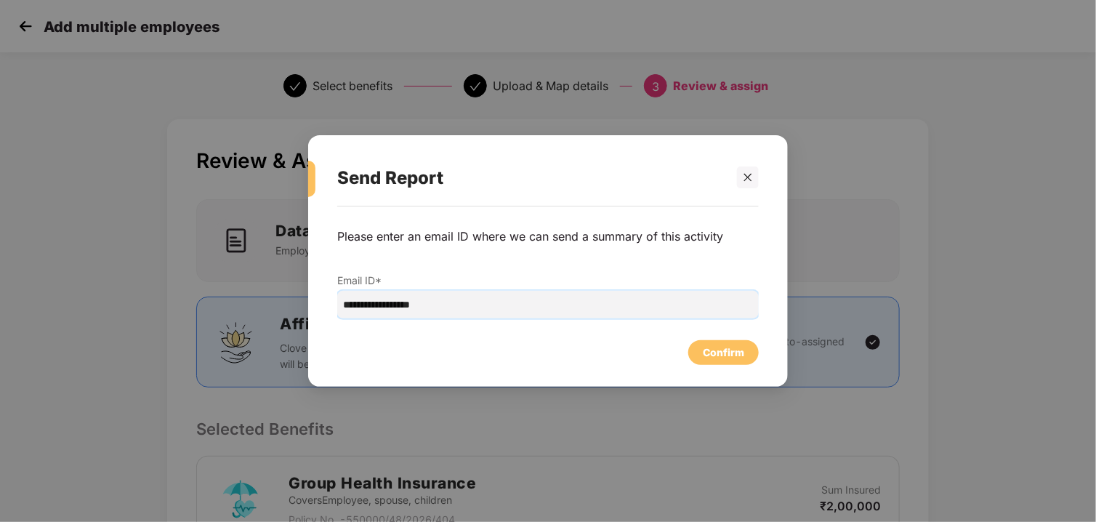
type input "**********"
drag, startPoint x: 560, startPoint y: 235, endPoint x: 746, endPoint y: 323, distance: 206.8
click at [732, 249] on div "**********" at bounding box center [548, 273] width 422 height 90
click at [725, 358] on div "Confirm" at bounding box center [723, 352] width 41 height 16
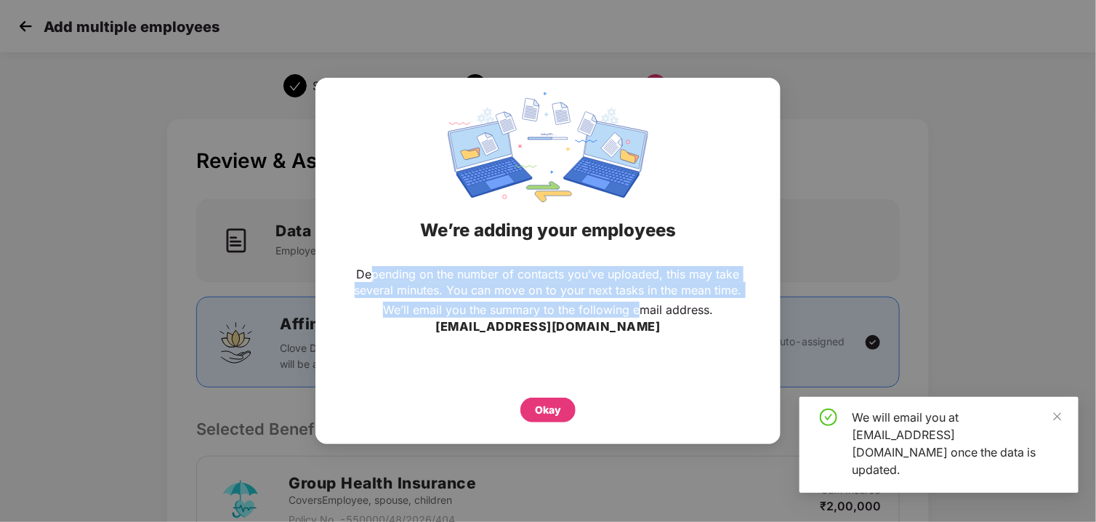
drag, startPoint x: 372, startPoint y: 273, endPoint x: 640, endPoint y: 337, distance: 275.9
click at [640, 337] on div "Depending on the number of contacts you’ve uploaded, this may take several minu…" at bounding box center [547, 323] width 407 height 114
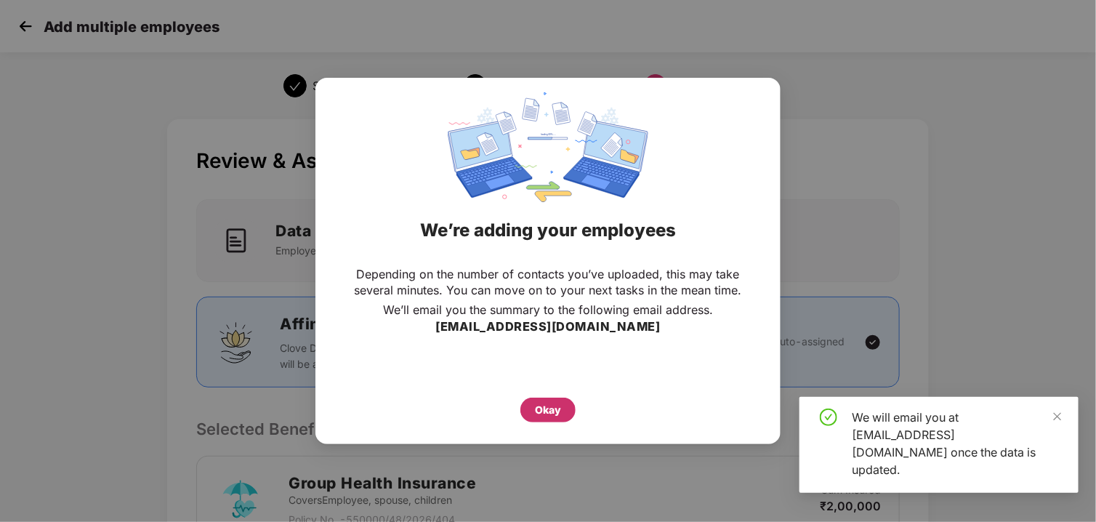
click at [545, 406] on div "Okay" at bounding box center [548, 410] width 26 height 16
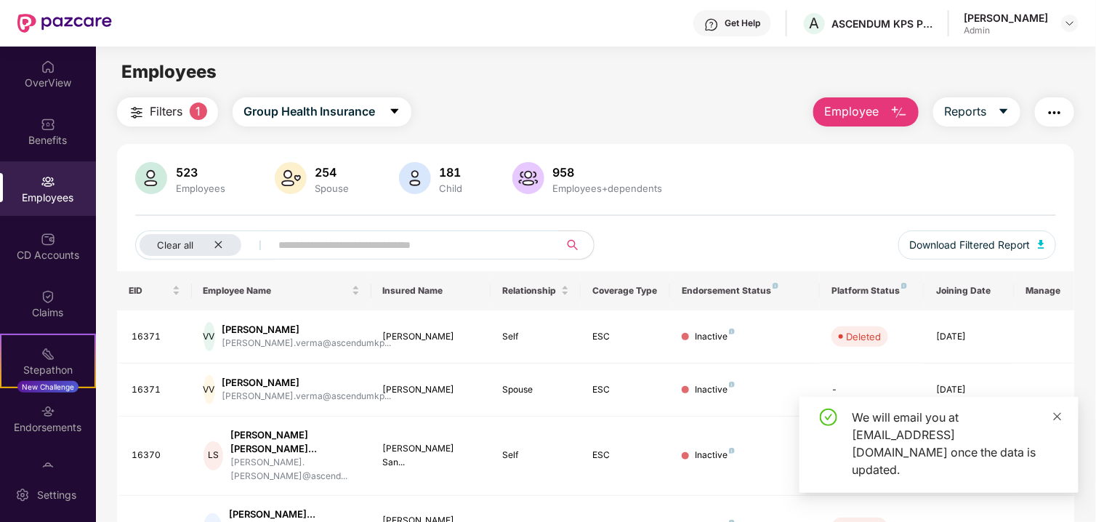
click at [1060, 422] on icon "close" at bounding box center [1057, 416] width 10 height 10
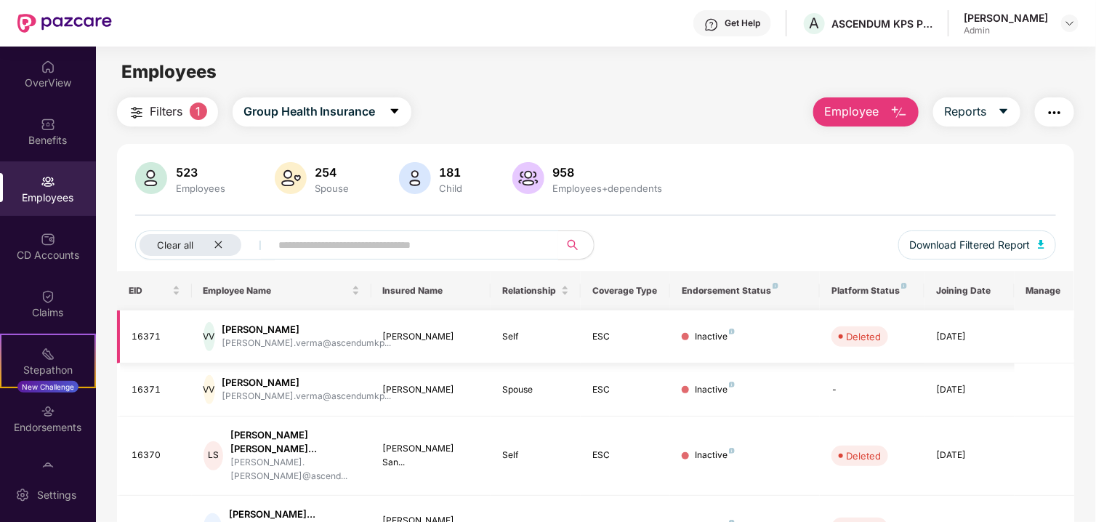
scroll to position [73, 0]
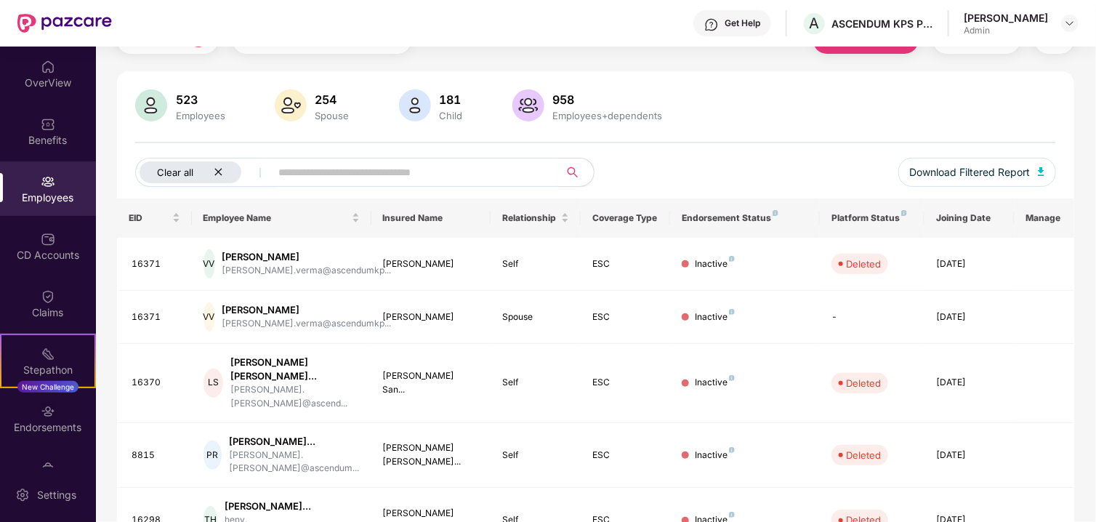
click at [227, 167] on div "Clear all" at bounding box center [191, 172] width 102 height 22
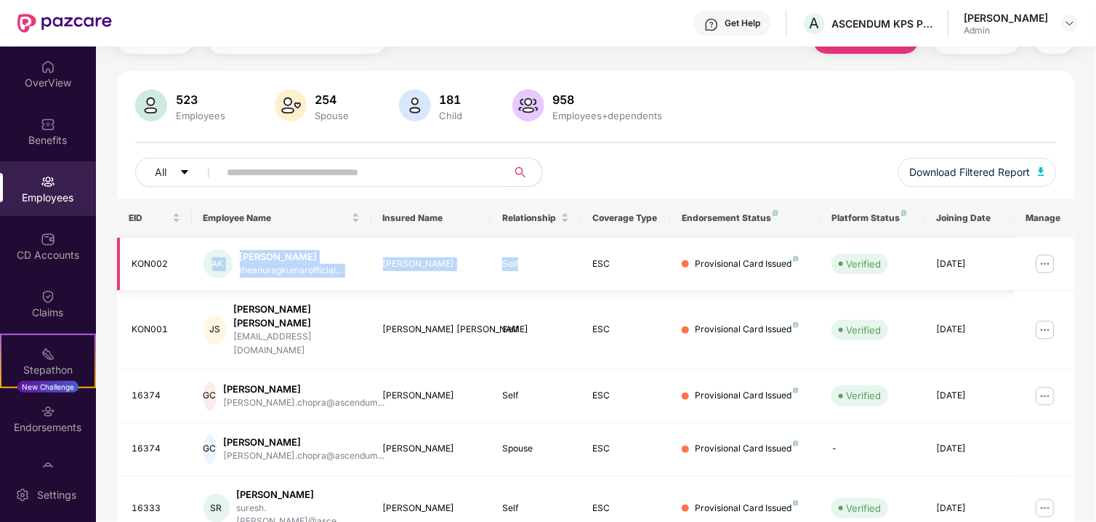
drag, startPoint x: 210, startPoint y: 265, endPoint x: 533, endPoint y: 282, distance: 323.2
click at [533, 282] on tr "KON002 AK Anurag Kumar theanuragkumarofficial... Anurag Kumar Self ESC Provisio…" at bounding box center [596, 264] width 958 height 53
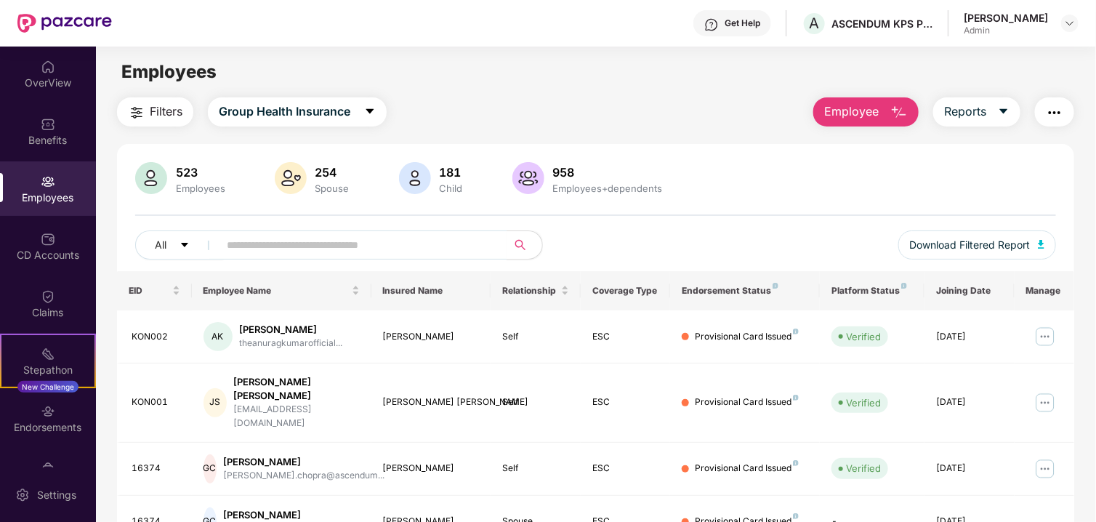
click at [28, 179] on div "Employees" at bounding box center [48, 188] width 96 height 55
click at [27, 142] on div "Benefits" at bounding box center [48, 140] width 96 height 15
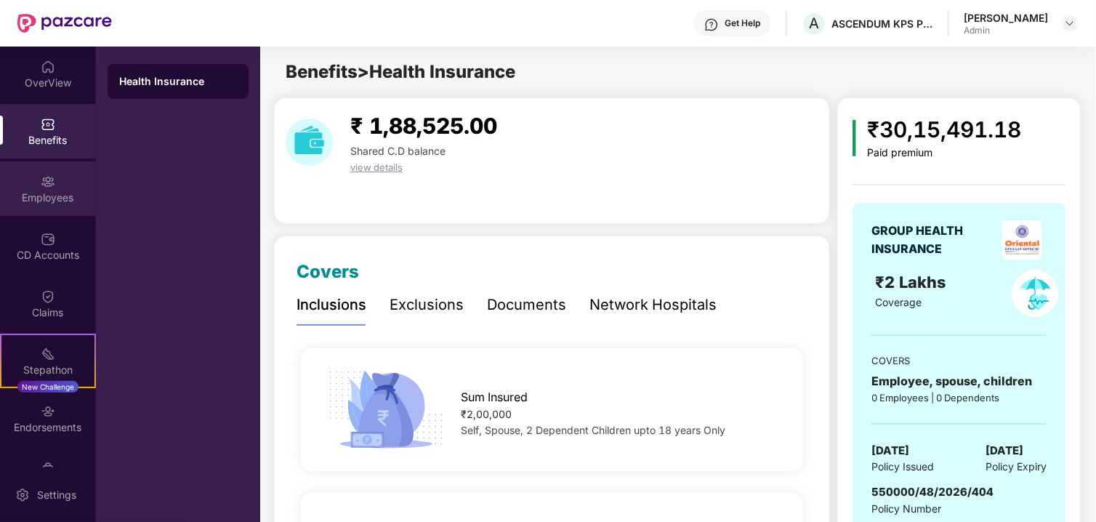
click at [43, 198] on div "Employees" at bounding box center [48, 197] width 96 height 15
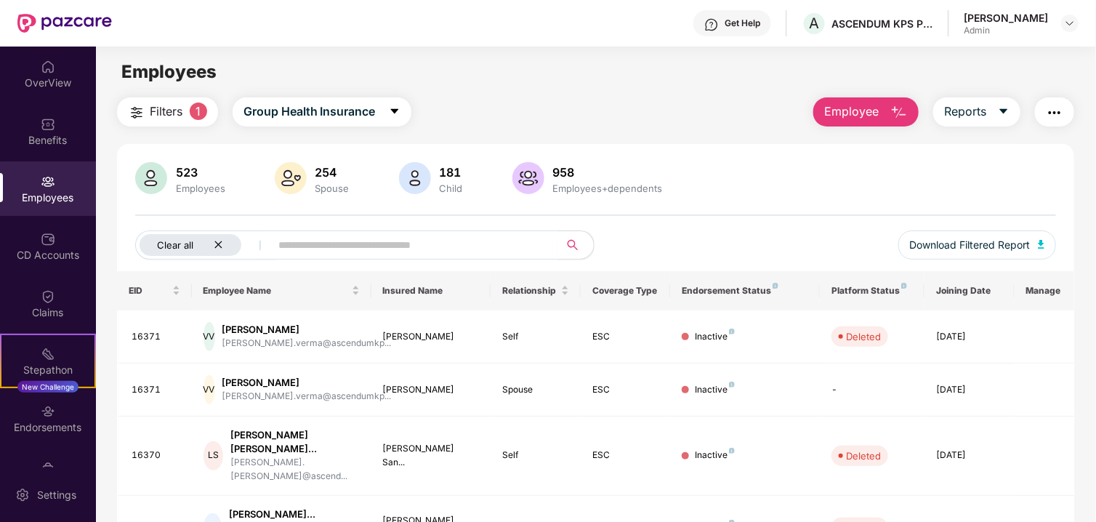
click at [211, 243] on div "Clear all" at bounding box center [191, 245] width 102 height 22
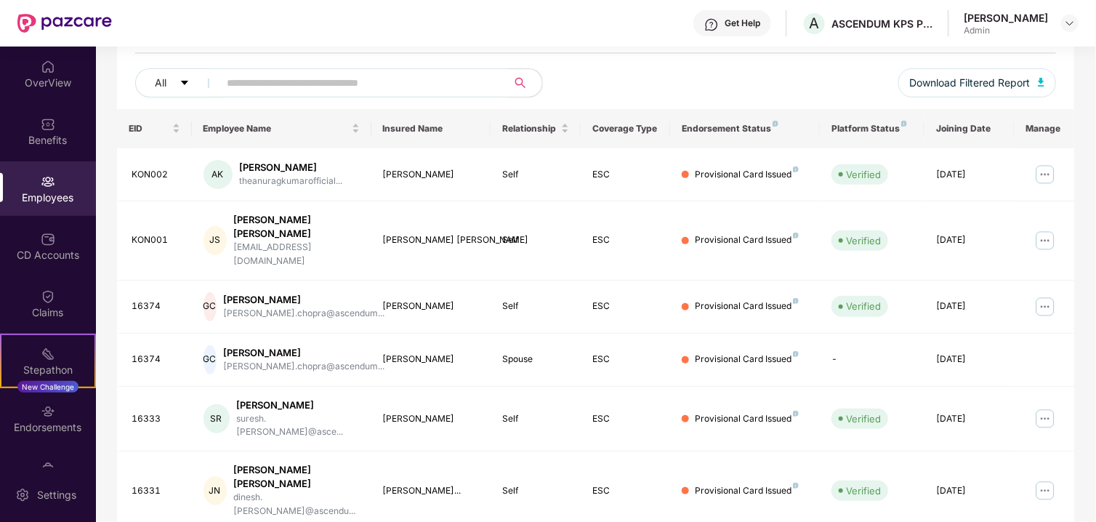
scroll to position [73, 0]
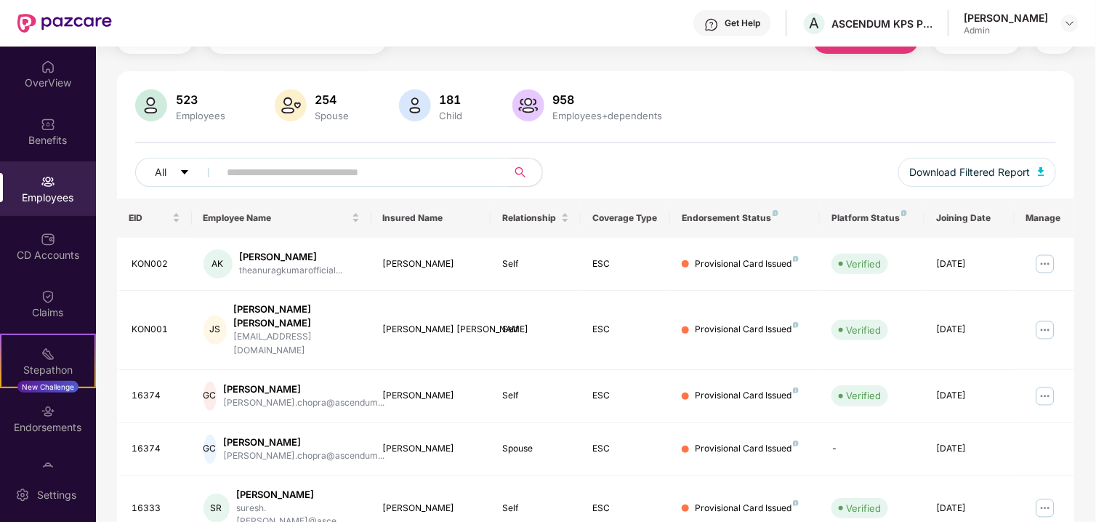
click at [304, 174] on input "text" at bounding box center [357, 172] width 261 height 22
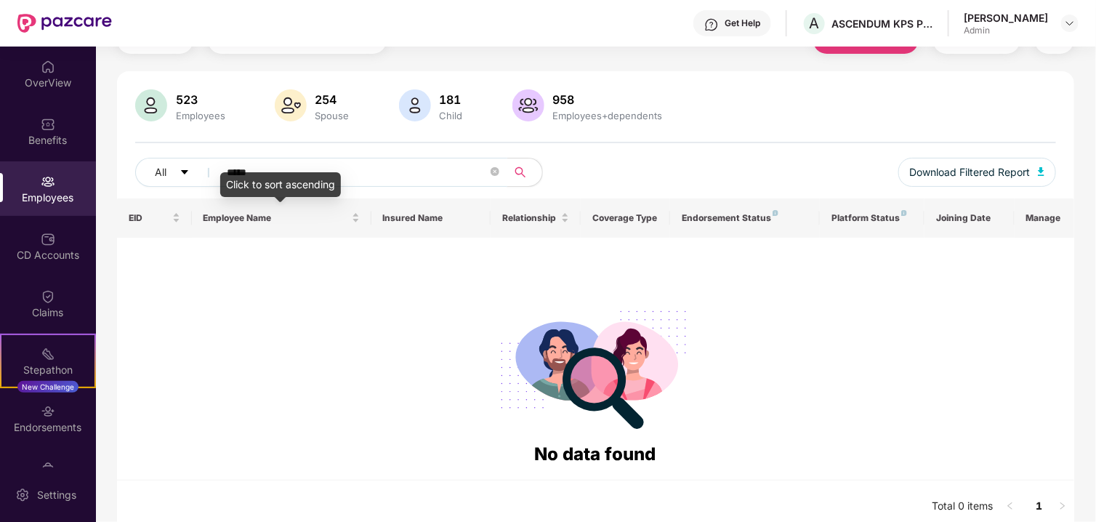
paste input "text"
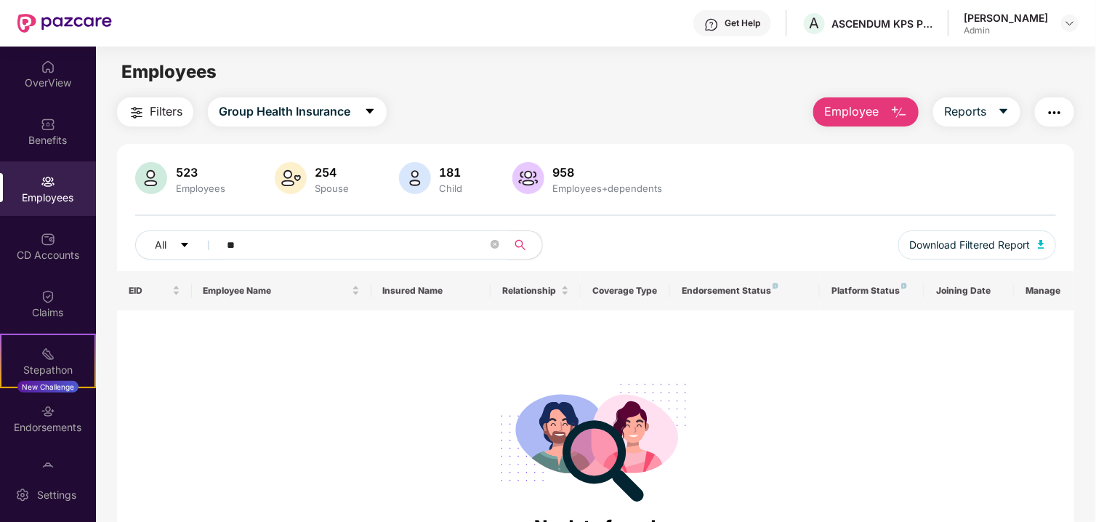
type input "*"
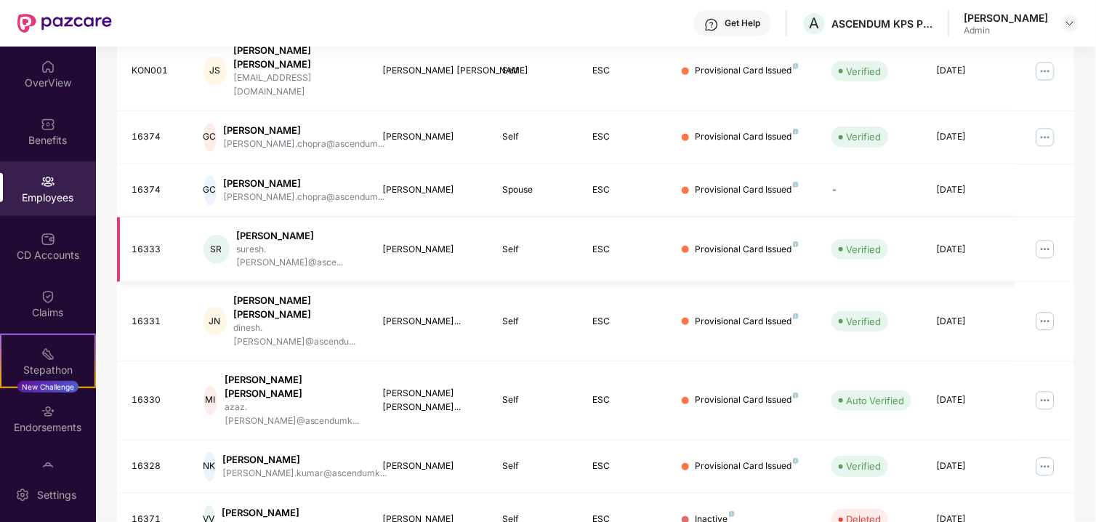
scroll to position [371, 0]
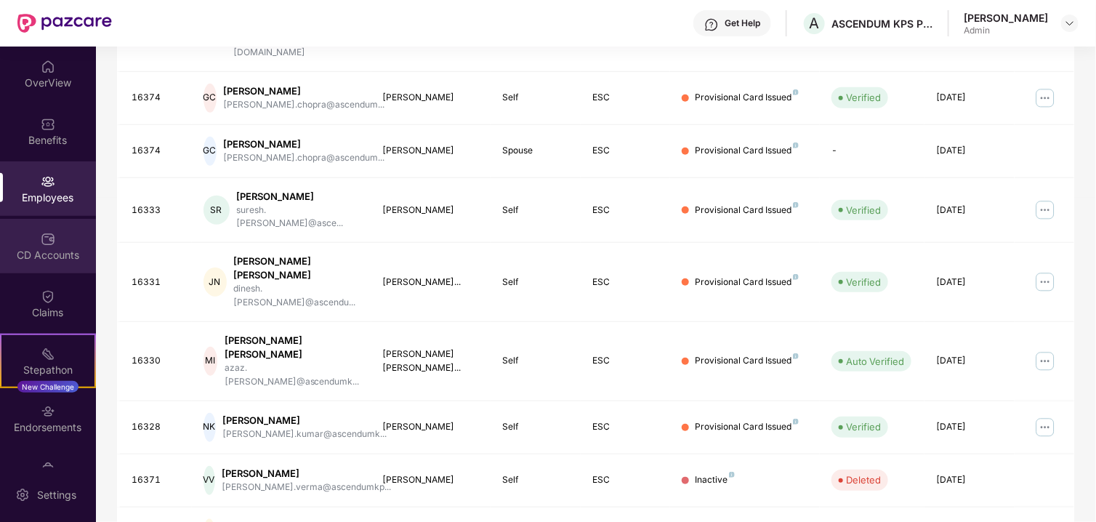
click at [26, 266] on div "CD Accounts" at bounding box center [48, 246] width 96 height 55
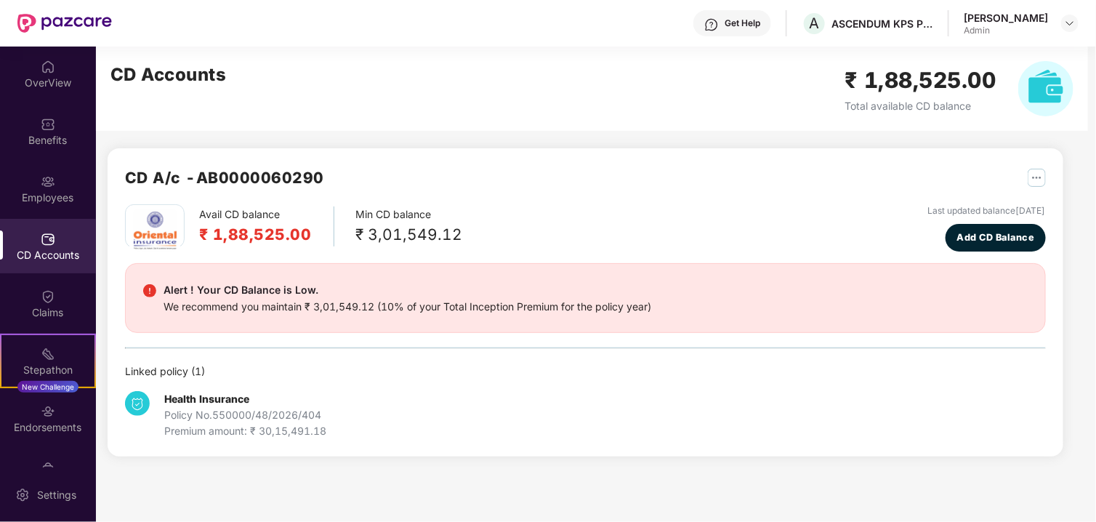
scroll to position [0, 0]
click at [36, 326] on div "Claims" at bounding box center [48, 303] width 96 height 55
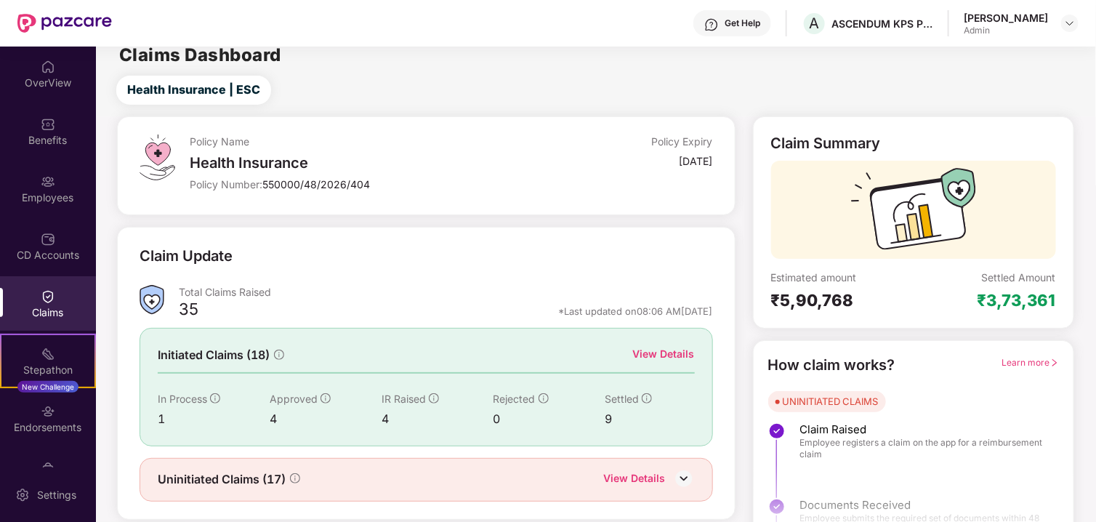
scroll to position [47, 0]
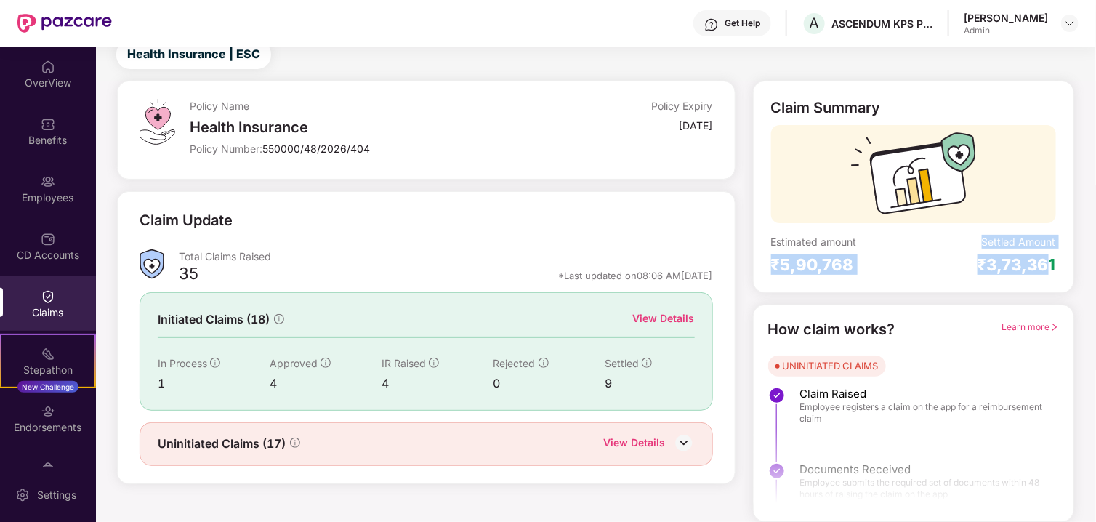
drag, startPoint x: 763, startPoint y: 264, endPoint x: 1043, endPoint y: 281, distance: 280.3
click at [1043, 281] on div "Claim Summary Estimated amount ₹5,90,768 Settled Amount ₹3,73,361" at bounding box center [913, 187] width 321 height 212
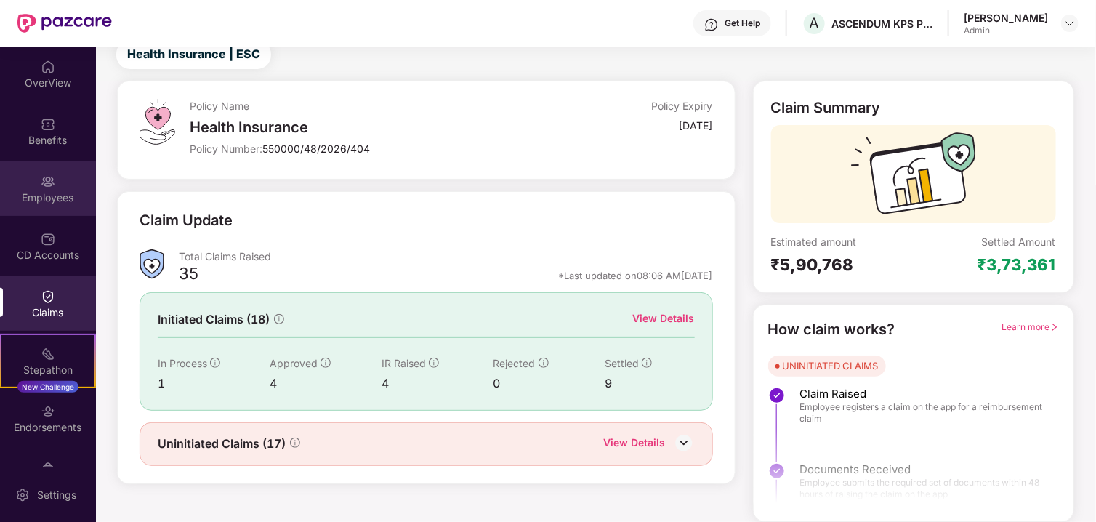
click at [57, 200] on div "Employees" at bounding box center [48, 197] width 96 height 15
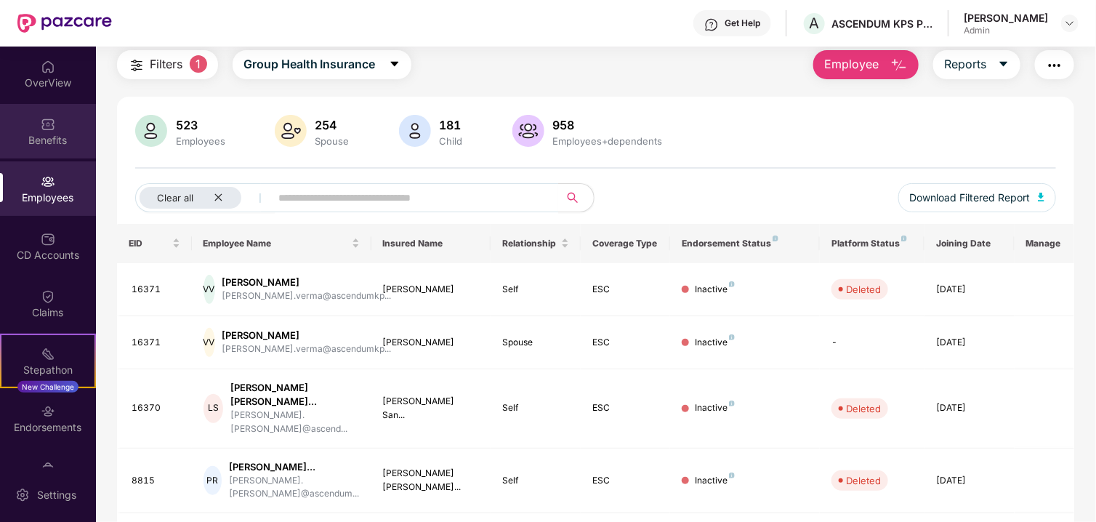
click at [49, 106] on div "Benefits" at bounding box center [48, 131] width 96 height 55
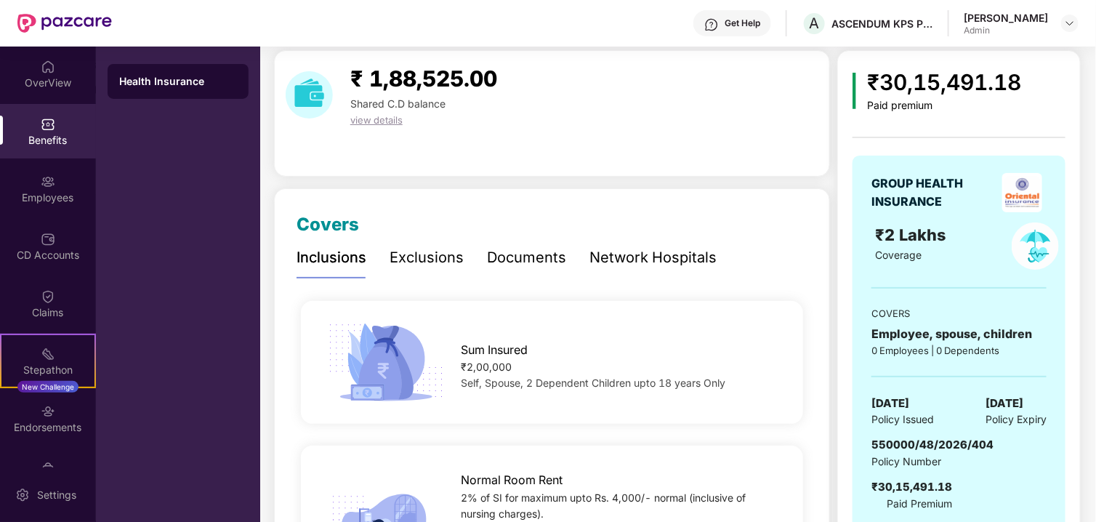
click at [442, 124] on div "view details" at bounding box center [423, 120] width 158 height 16
click at [17, 175] on div "Employees" at bounding box center [48, 188] width 96 height 55
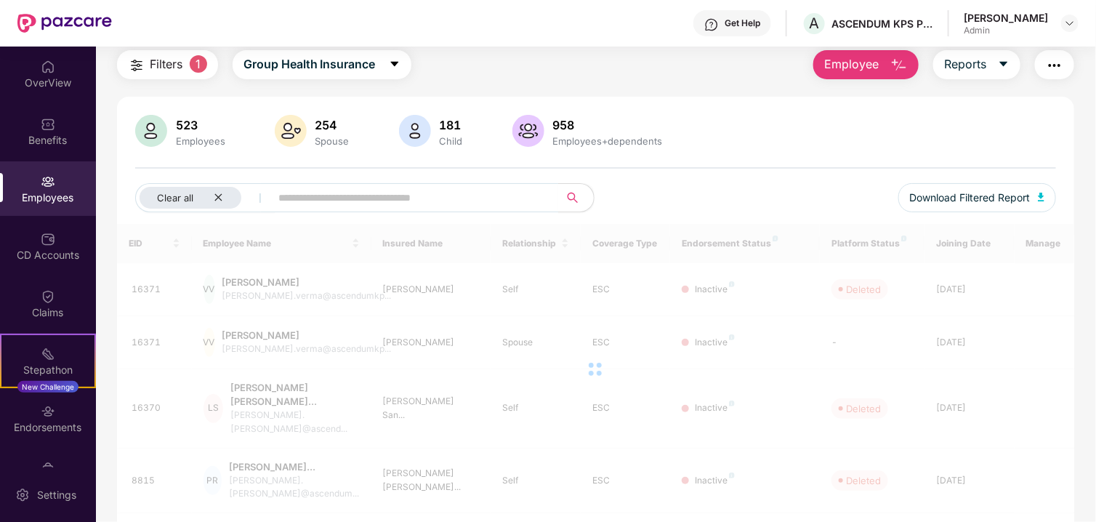
scroll to position [0, 0]
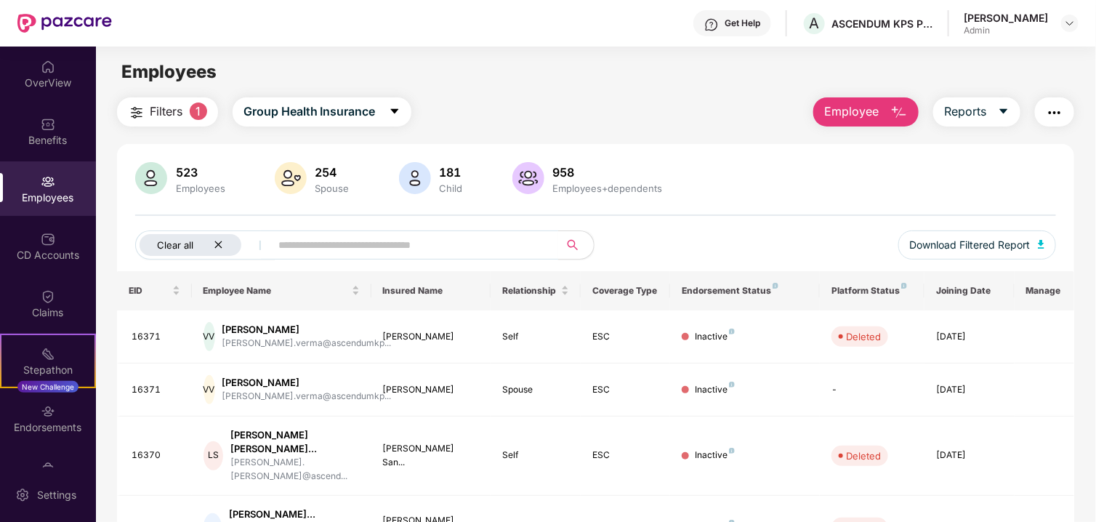
click at [215, 243] on icon "close" at bounding box center [218, 244] width 9 height 9
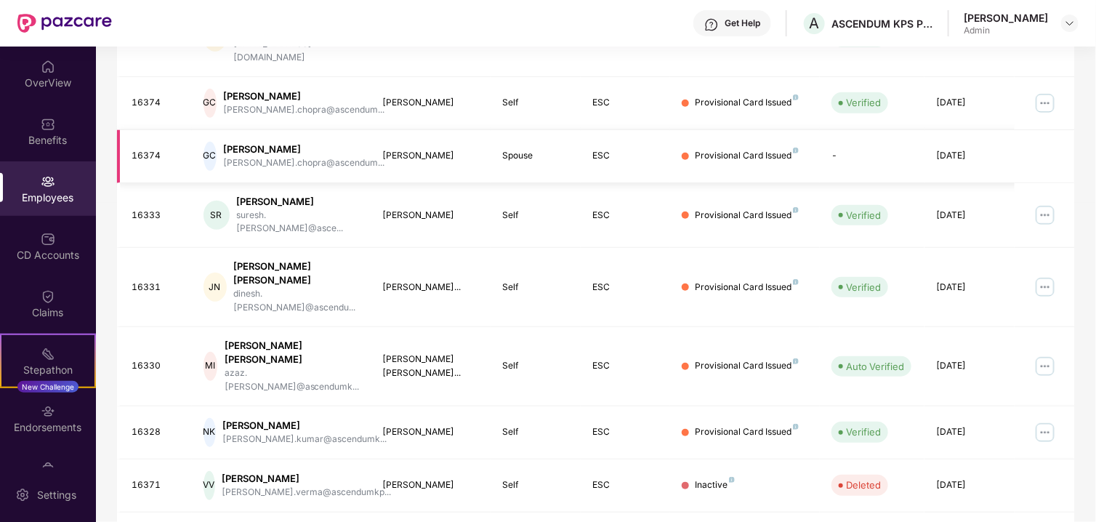
scroll to position [371, 0]
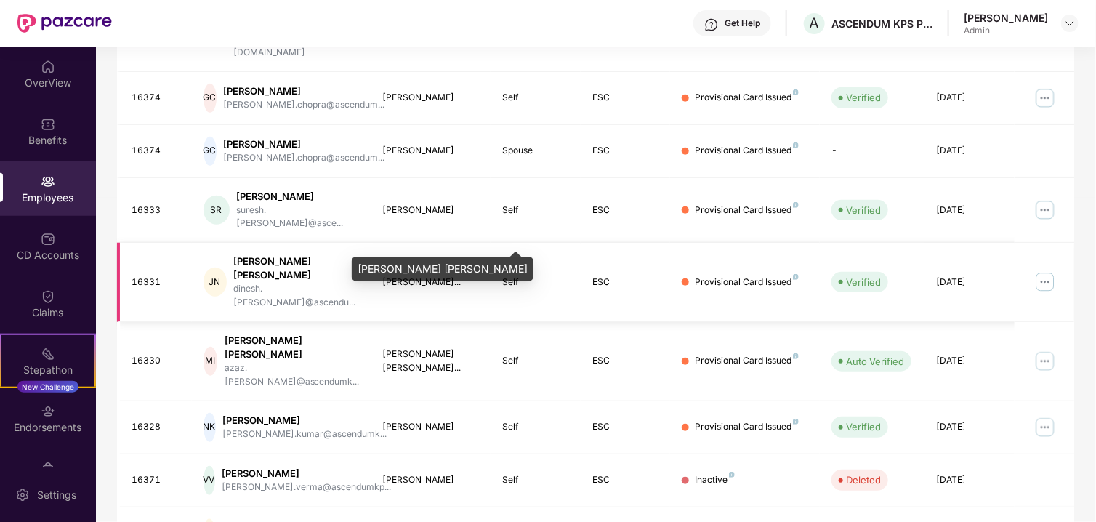
click at [385, 275] on div "Jagwani Dinesh Nand..." at bounding box center [431, 282] width 97 height 14
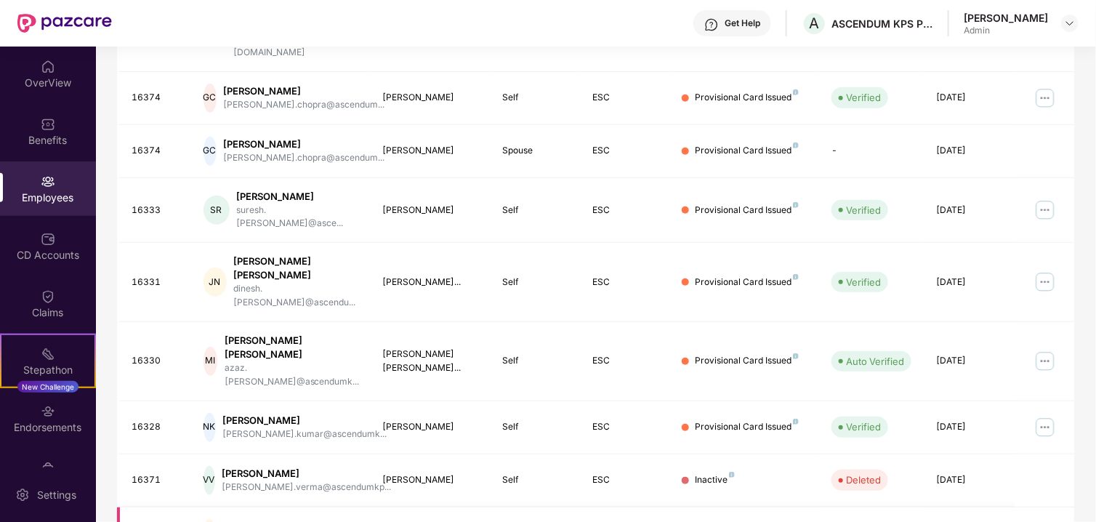
drag, startPoint x: 362, startPoint y: 468, endPoint x: 426, endPoint y: 470, distance: 64.0
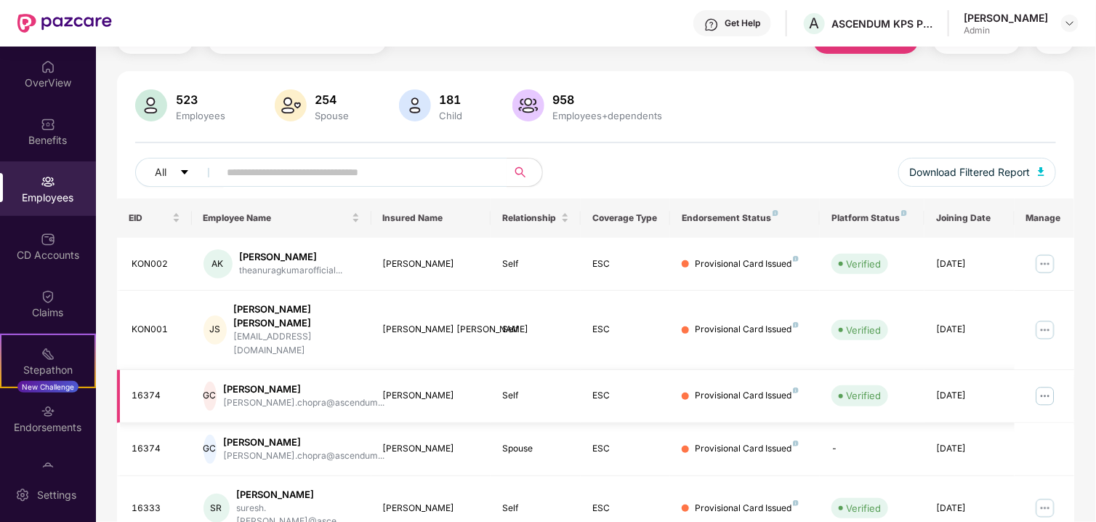
scroll to position [0, 0]
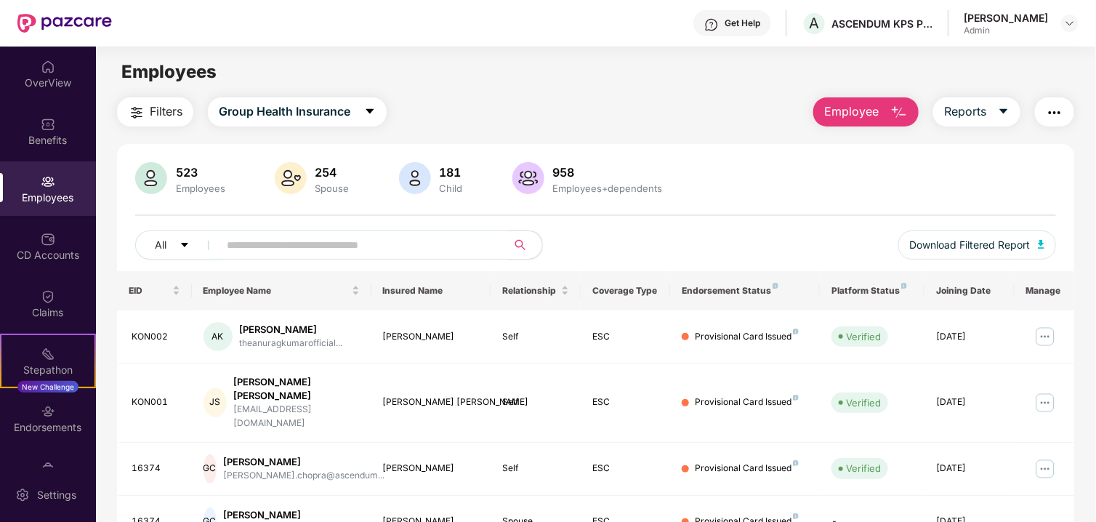
click at [993, 18] on div "Chauhan Bhargav Manishbhai" at bounding box center [1006, 18] width 84 height 14
click at [1068, 25] on img at bounding box center [1070, 23] width 12 height 12
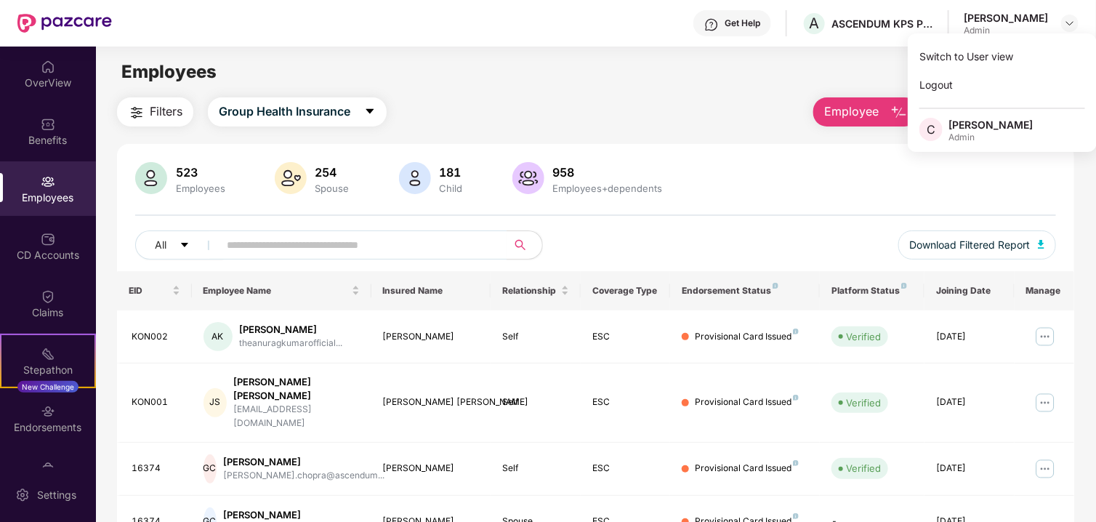
click at [722, 191] on div "523 Employees 254 Spouse 181 Child 958 Employees+dependents" at bounding box center [596, 179] width 922 height 35
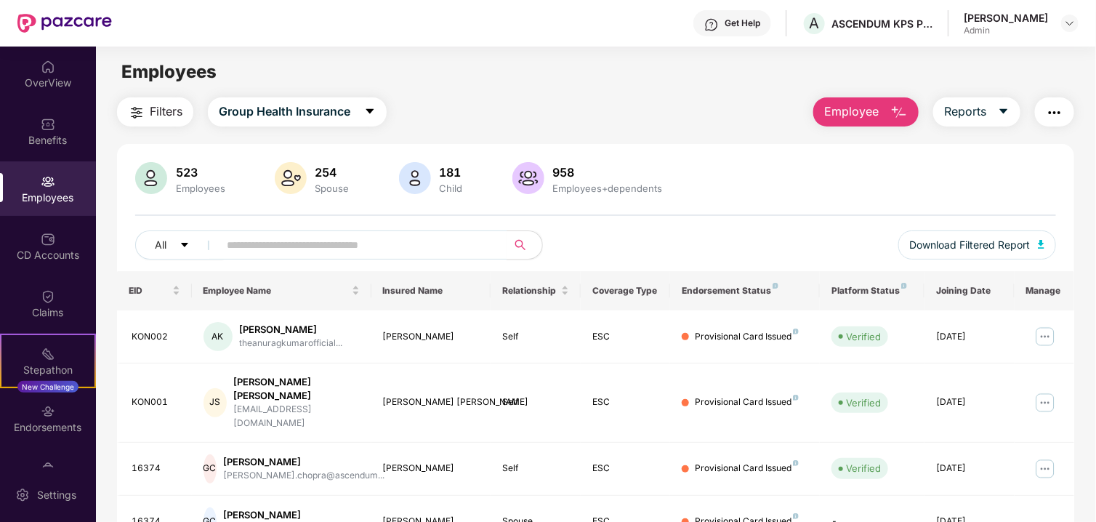
click at [1041, 118] on button "button" at bounding box center [1054, 111] width 39 height 29
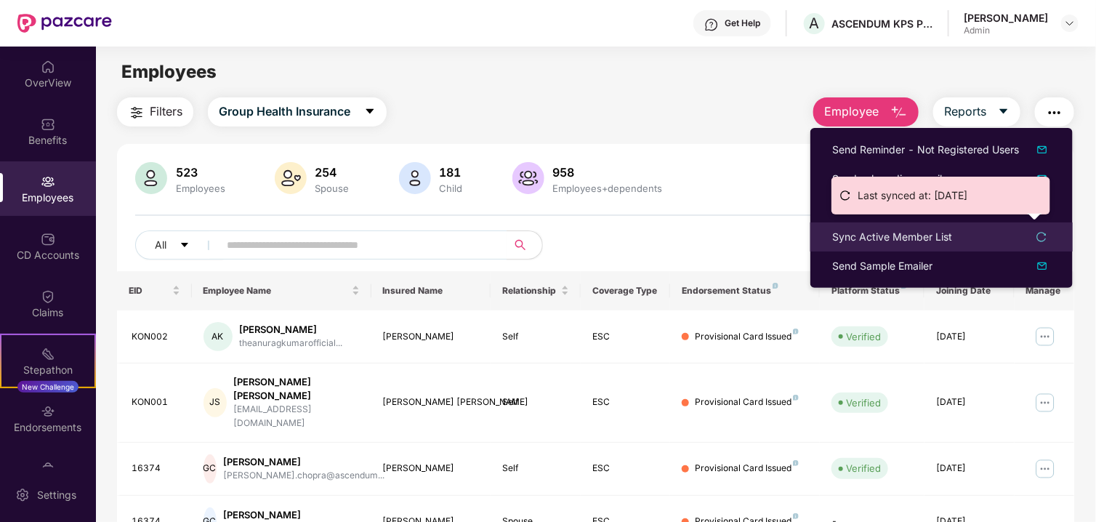
click at [1041, 236] on icon "reload" at bounding box center [1041, 237] width 10 height 10
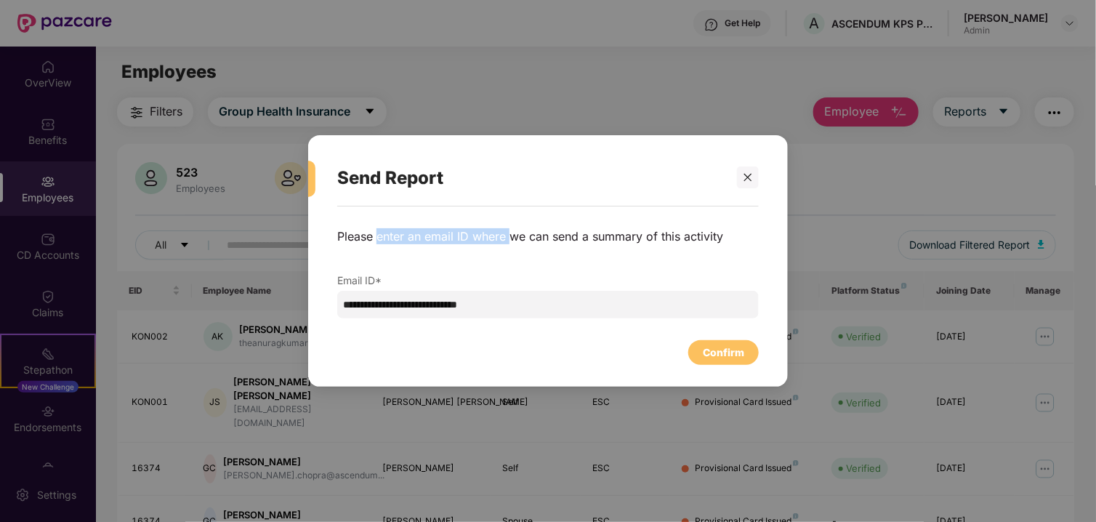
drag, startPoint x: 378, startPoint y: 235, endPoint x: 509, endPoint y: 235, distance: 130.8
click at [509, 235] on p "Please enter an email ID where we can send a summary of this activity" at bounding box center [548, 236] width 422 height 16
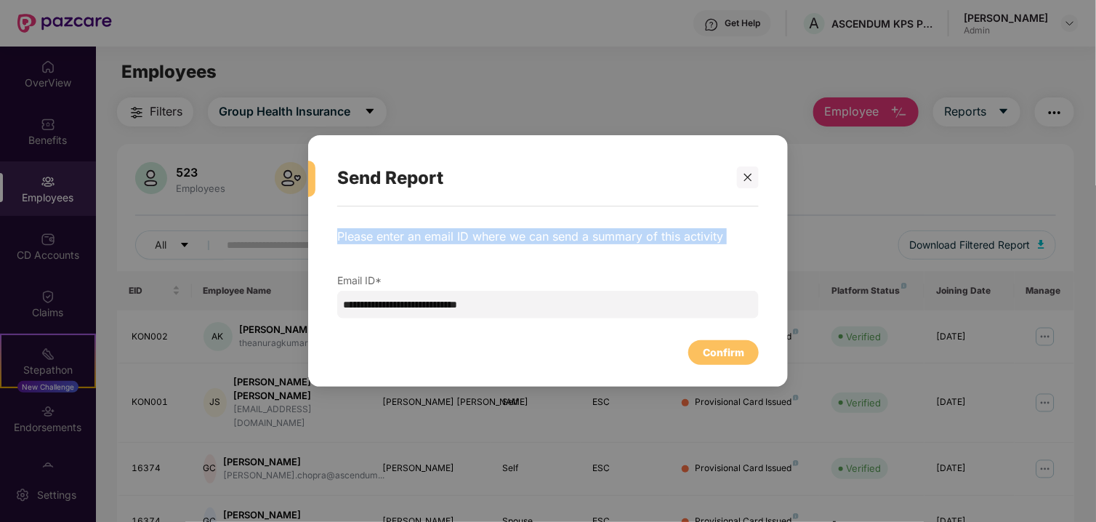
click at [509, 235] on p "Please enter an email ID where we can send a summary of this activity" at bounding box center [548, 236] width 422 height 16
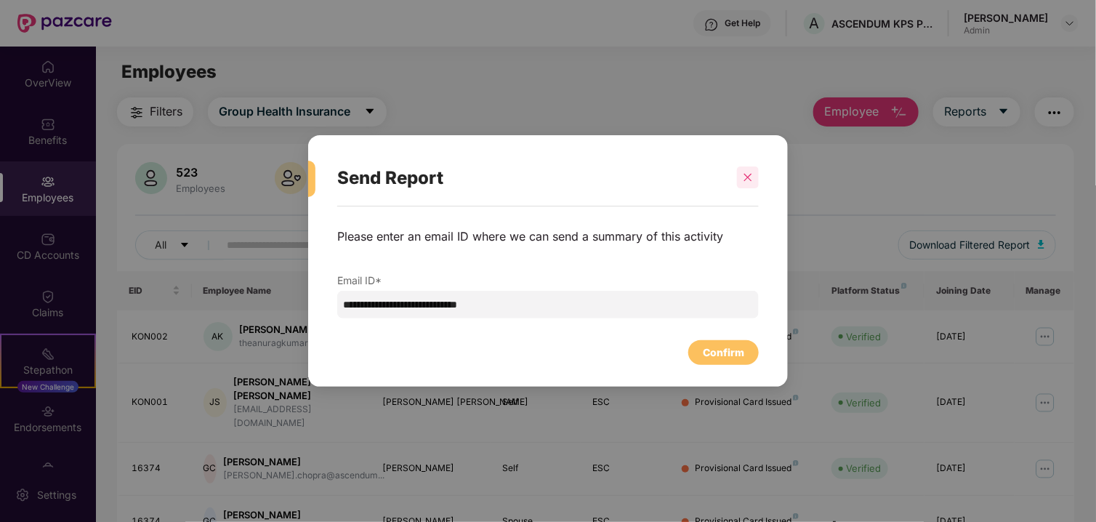
click at [749, 174] on icon "close" at bounding box center [748, 177] width 10 height 10
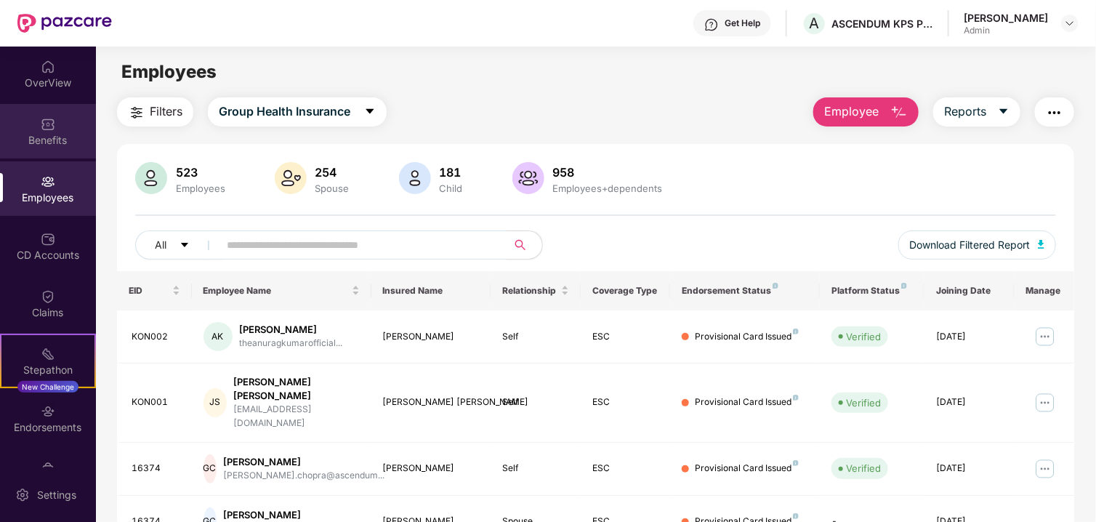
click at [40, 142] on div "Benefits" at bounding box center [48, 140] width 96 height 15
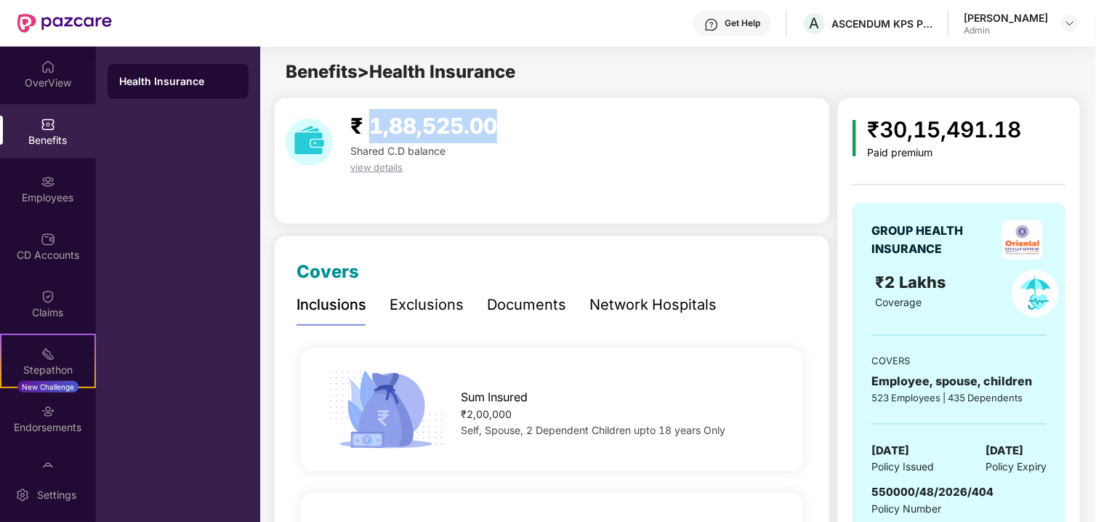
drag, startPoint x: 368, startPoint y: 122, endPoint x: 568, endPoint y: 108, distance: 201.1
click at [568, 109] on div "₹ 1,88,525.00 Shared C.D balance view details" at bounding box center [552, 142] width 544 height 66
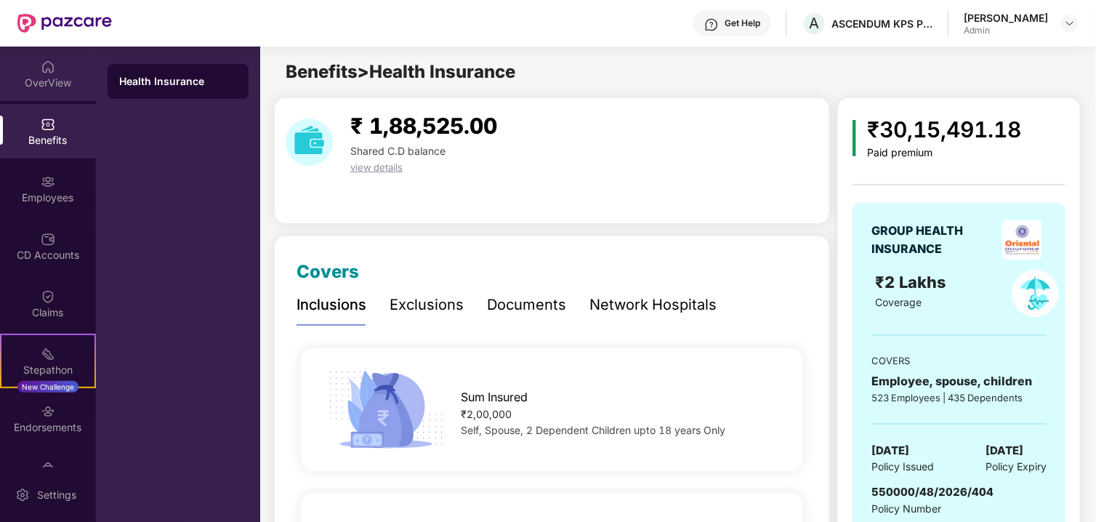
click at [36, 76] on div "OverView" at bounding box center [48, 83] width 96 height 15
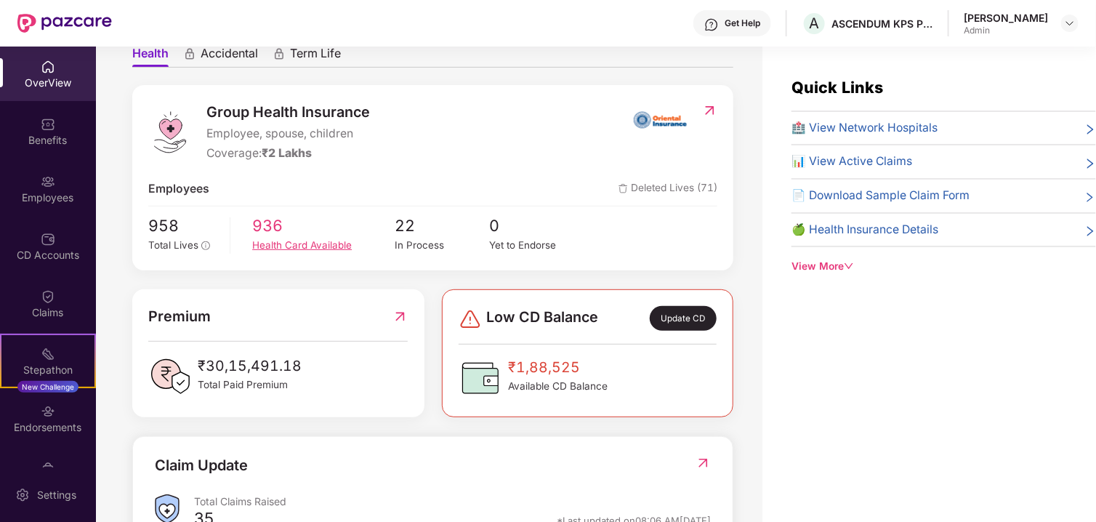
scroll to position [218, 0]
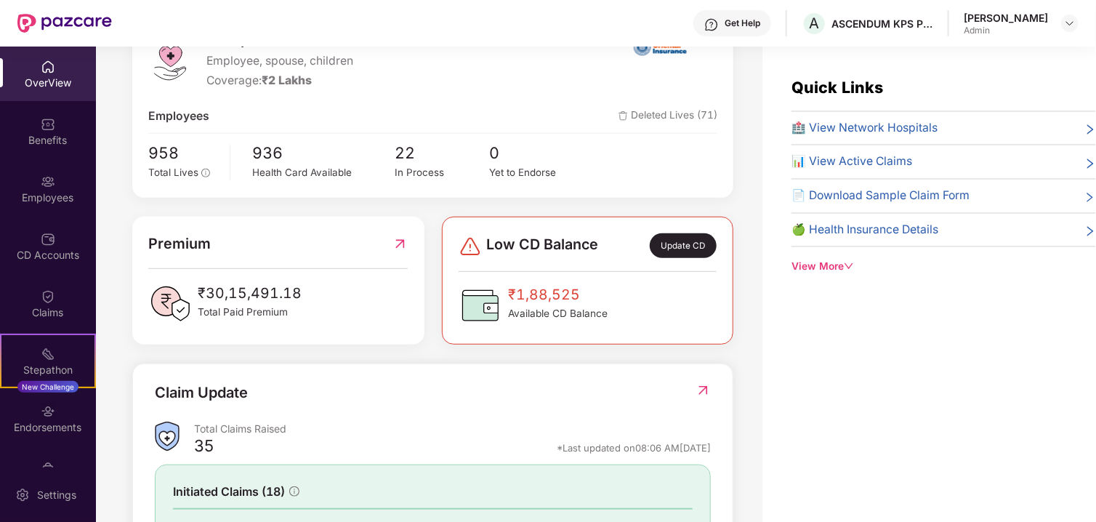
click at [824, 264] on div "View More" at bounding box center [943, 267] width 305 height 16
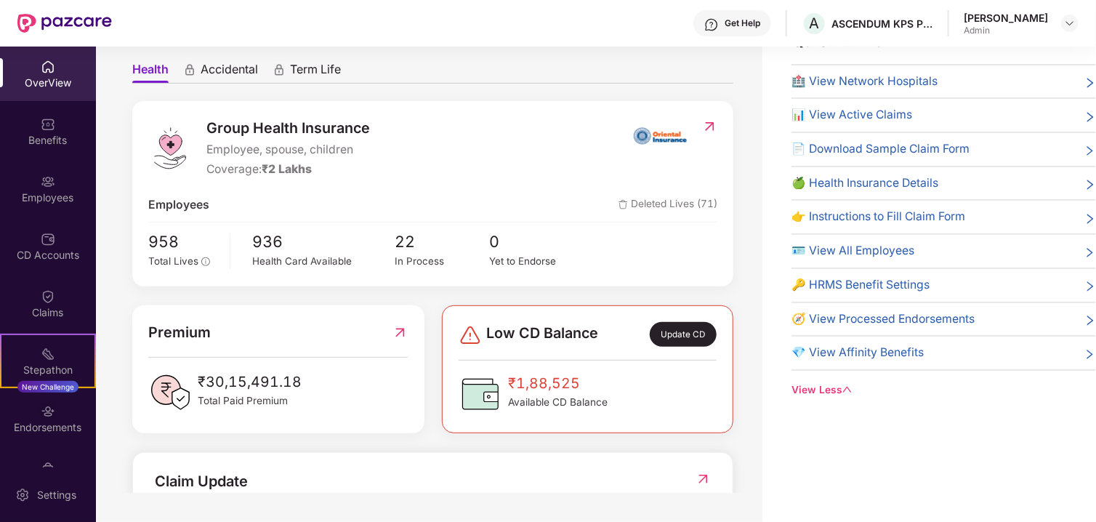
scroll to position [73, 0]
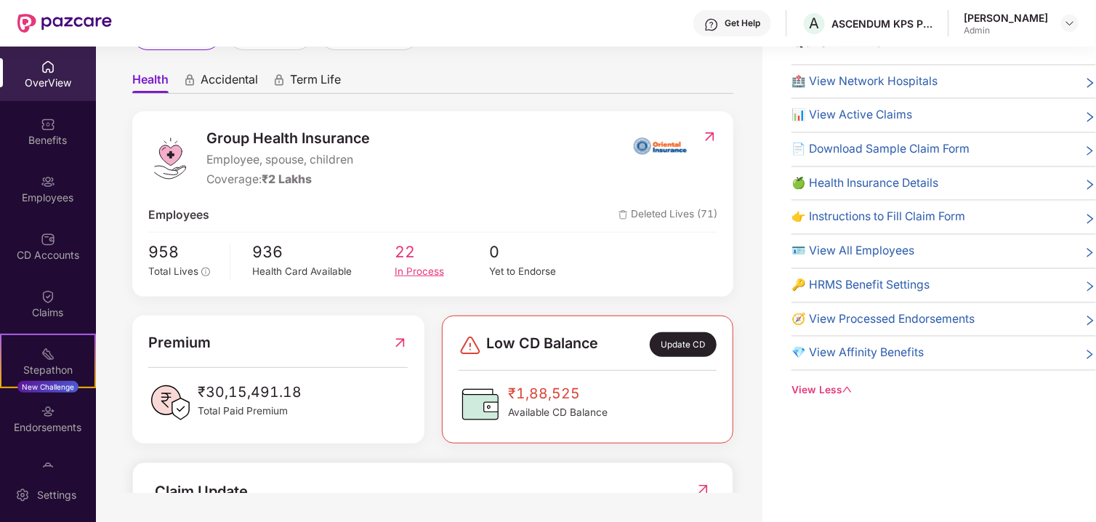
click at [400, 248] on span "22" at bounding box center [442, 252] width 94 height 25
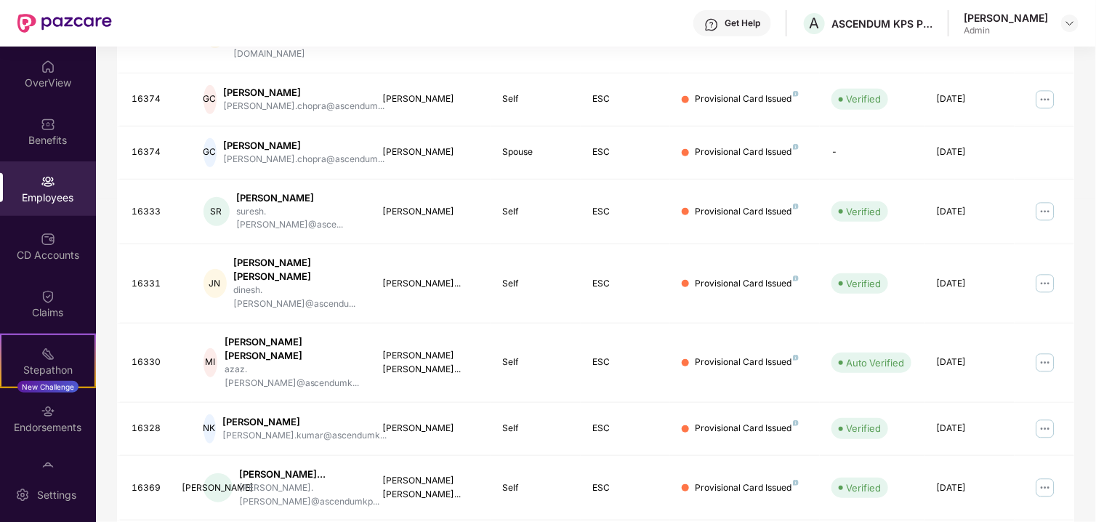
scroll to position [395, 0]
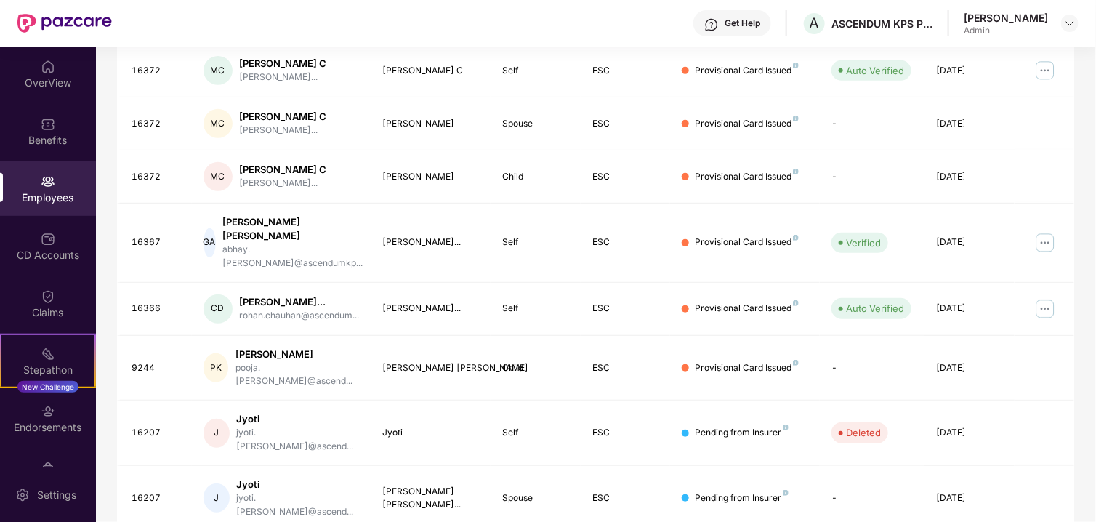
scroll to position [382, 0]
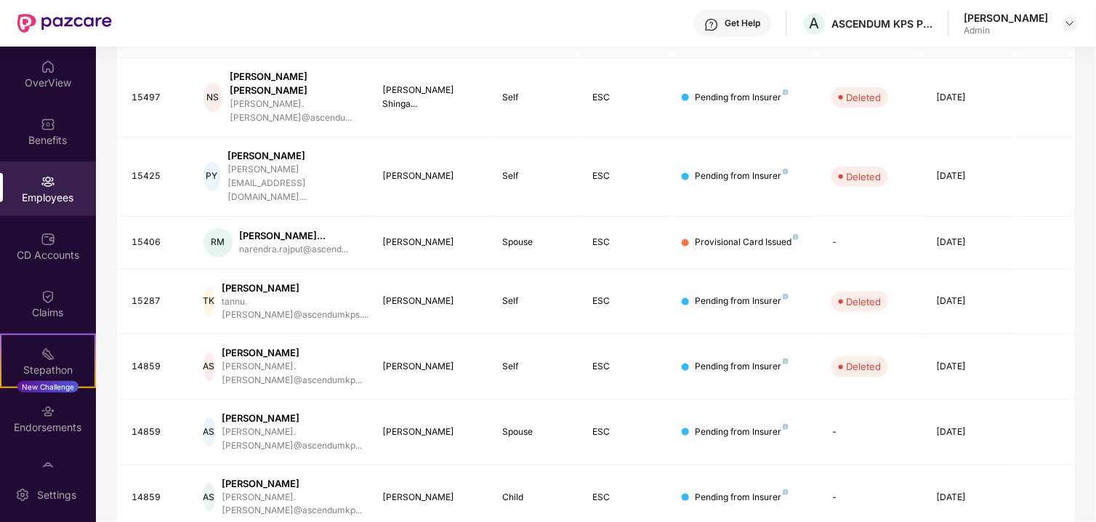
scroll to position [371, 0]
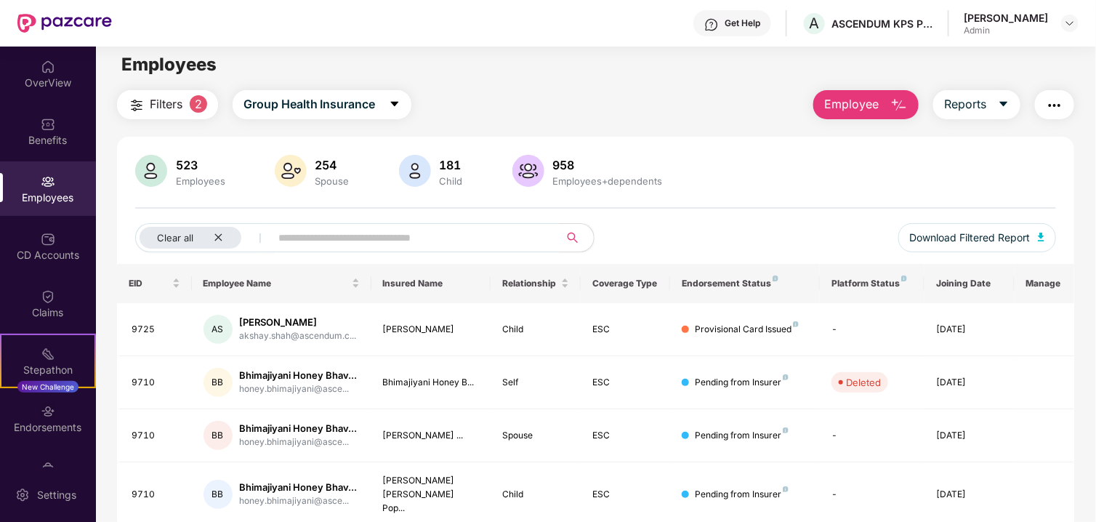
scroll to position [0, 0]
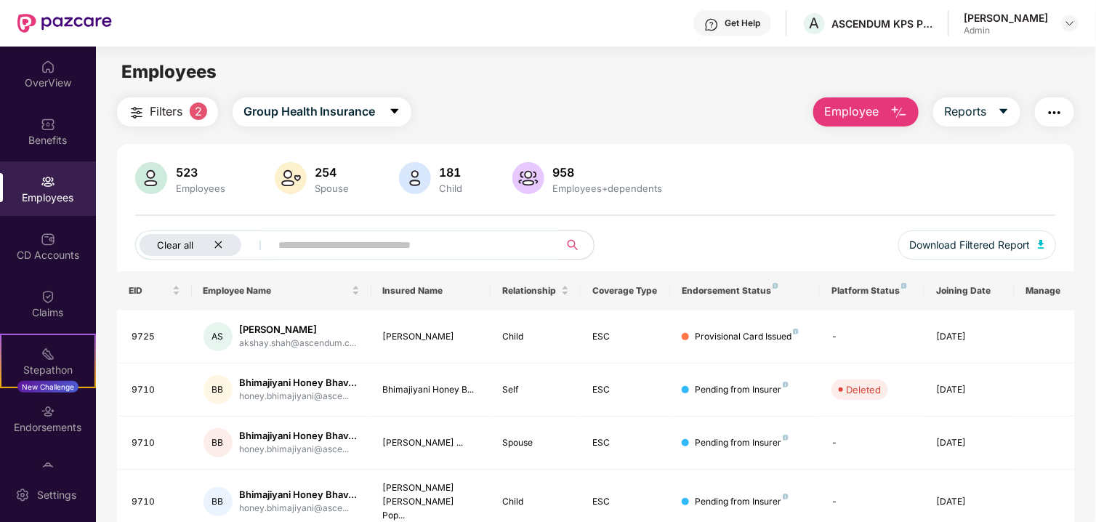
click at [216, 243] on icon "close" at bounding box center [218, 244] width 9 height 9
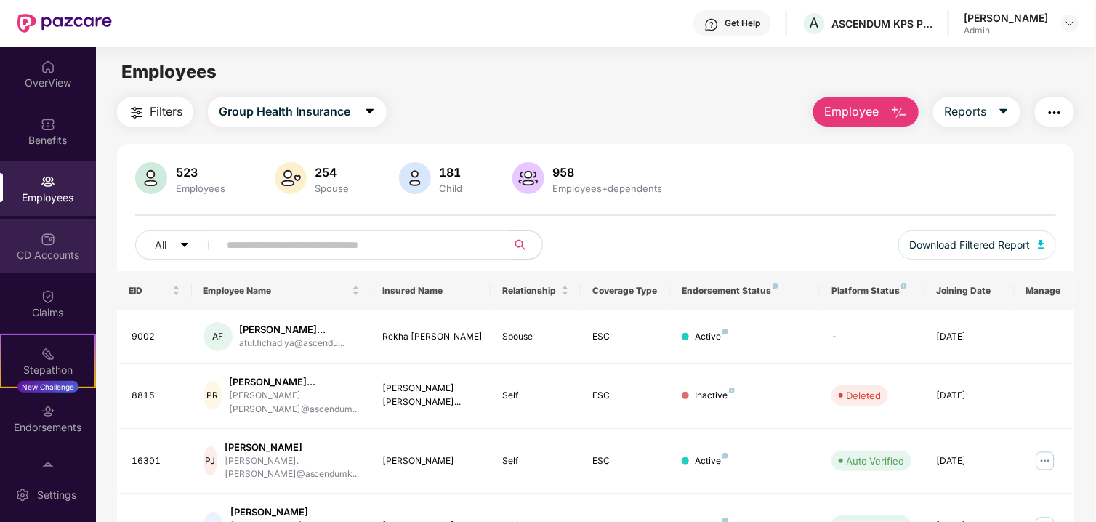
click at [47, 240] on img at bounding box center [48, 239] width 15 height 15
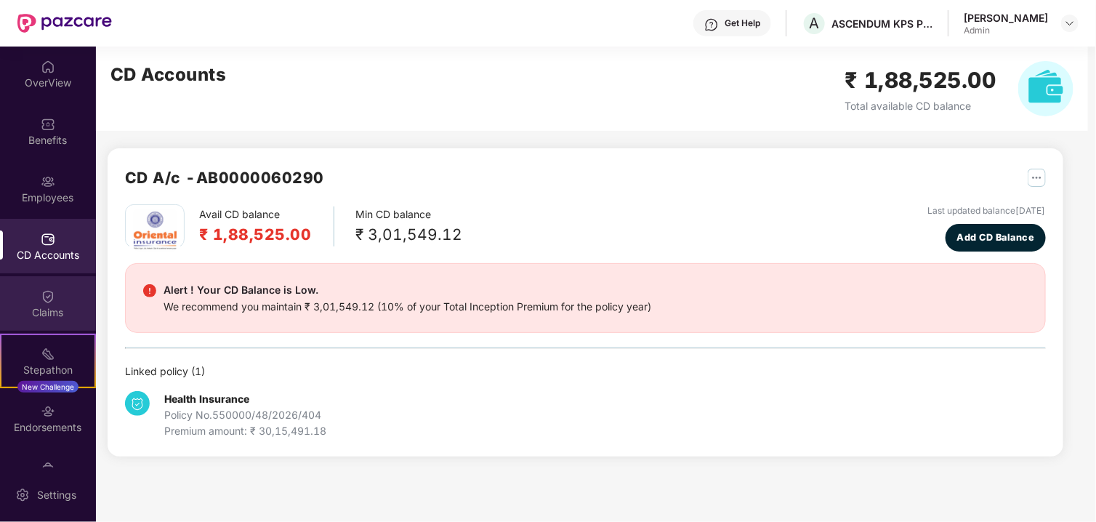
click at [42, 289] on img at bounding box center [48, 296] width 15 height 15
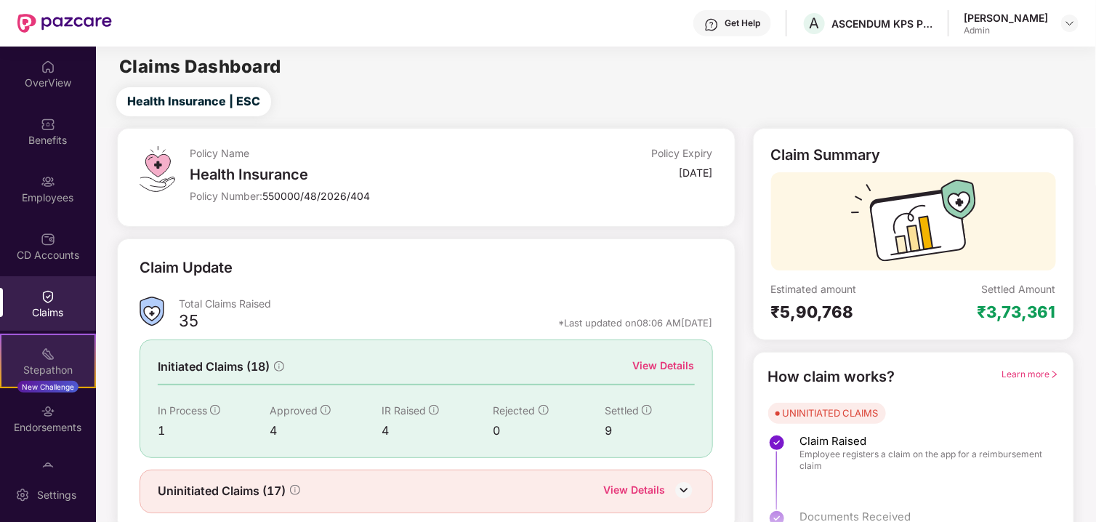
click at [66, 363] on div "Stepathon" at bounding box center [47, 370] width 93 height 15
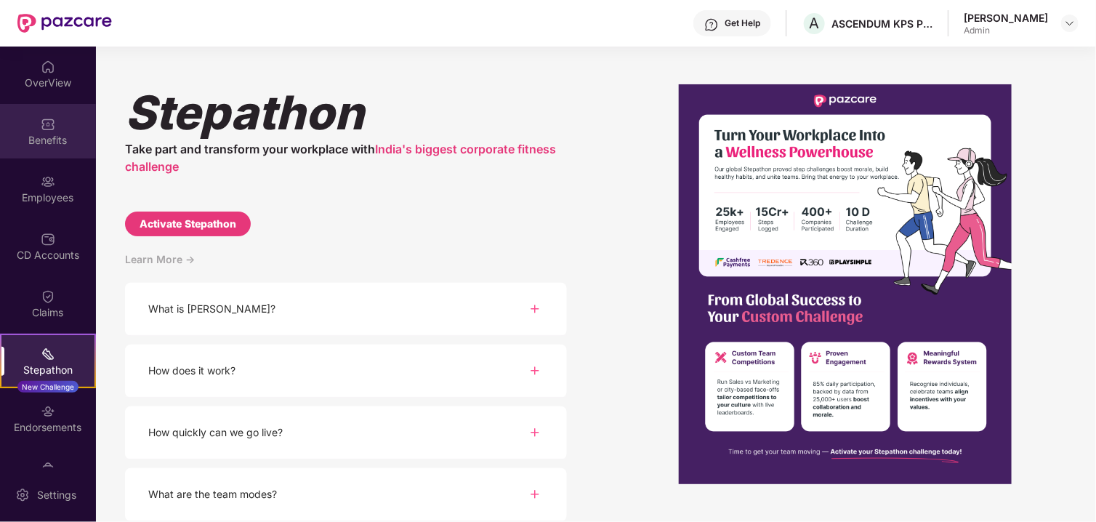
click at [32, 111] on div "Benefits" at bounding box center [48, 131] width 96 height 55
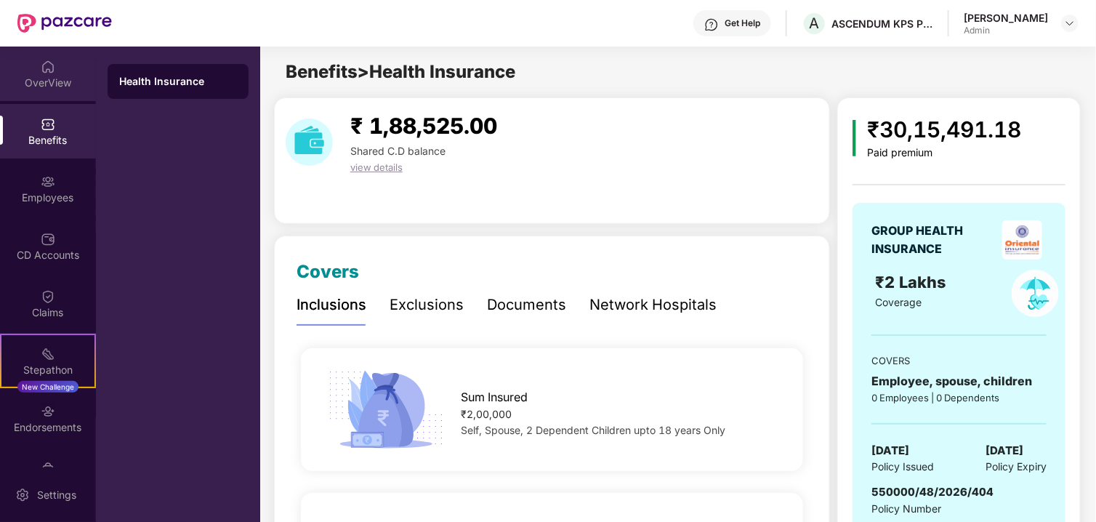
click at [51, 77] on div "OverView" at bounding box center [48, 83] width 96 height 15
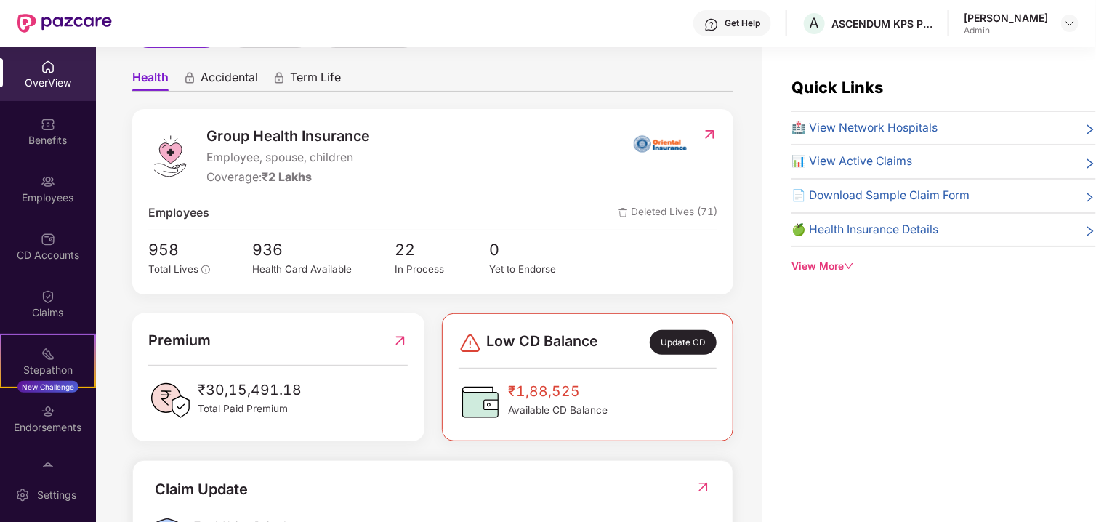
scroll to position [145, 0]
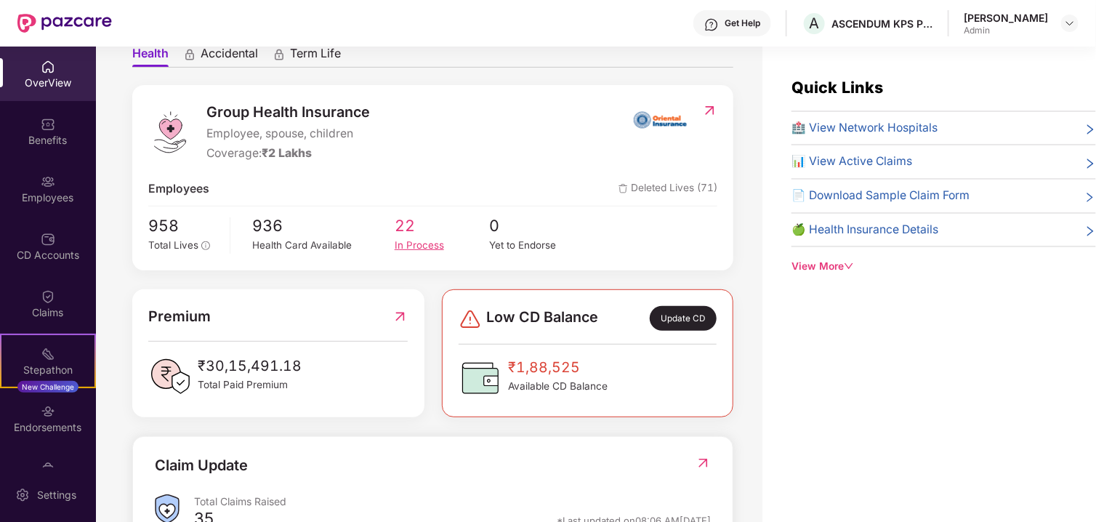
click at [402, 238] on div "In Process" at bounding box center [442, 245] width 94 height 15
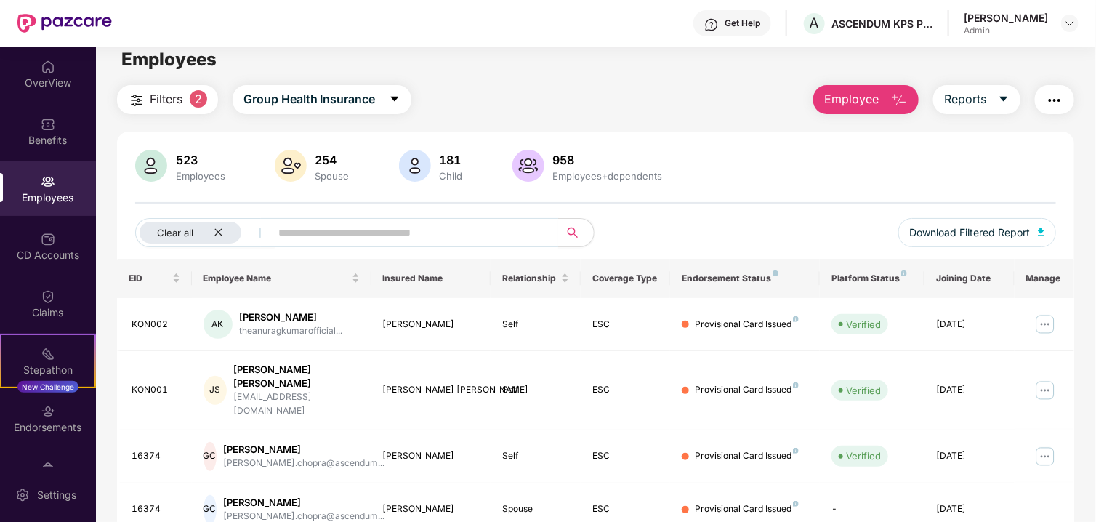
scroll to position [0, 0]
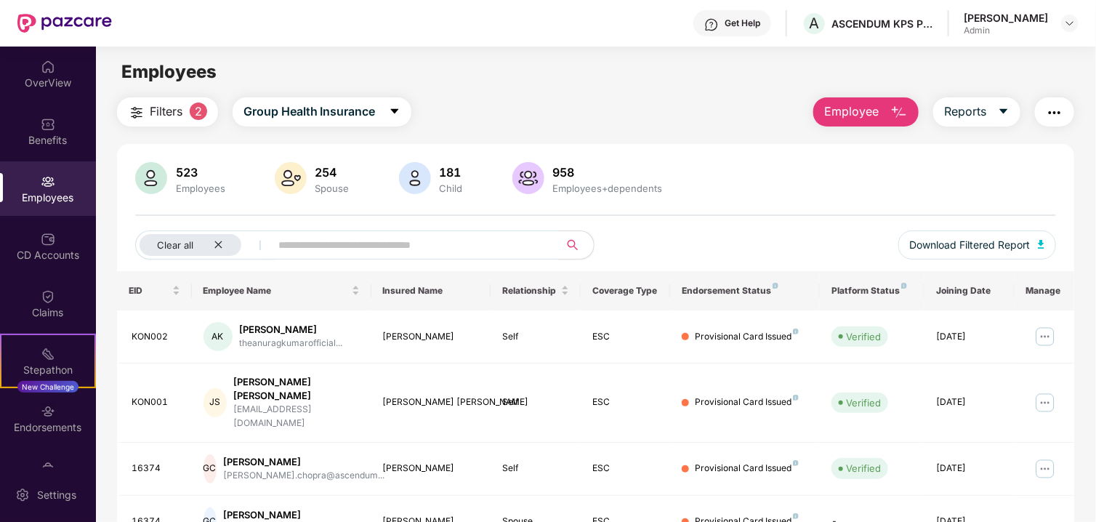
click at [176, 115] on span "Filters" at bounding box center [166, 111] width 33 height 18
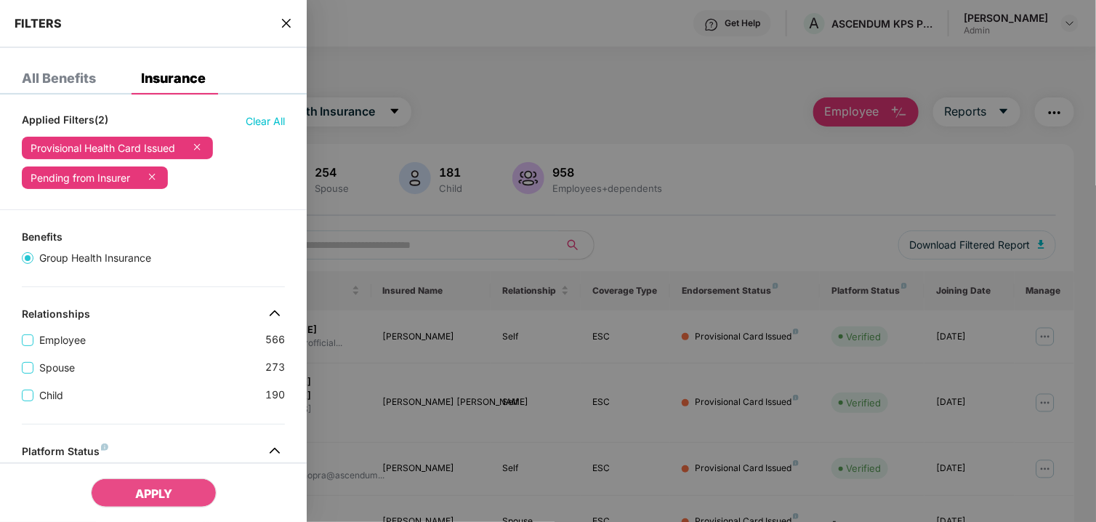
click at [279, 31] on div "FILTERS" at bounding box center [153, 24] width 307 height 48
click at [278, 20] on div "FILTERS" at bounding box center [153, 24] width 307 height 48
drag, startPoint x: 291, startPoint y: 22, endPoint x: 289, endPoint y: 31, distance: 9.7
click at [291, 21] on icon "close" at bounding box center [287, 23] width 12 height 12
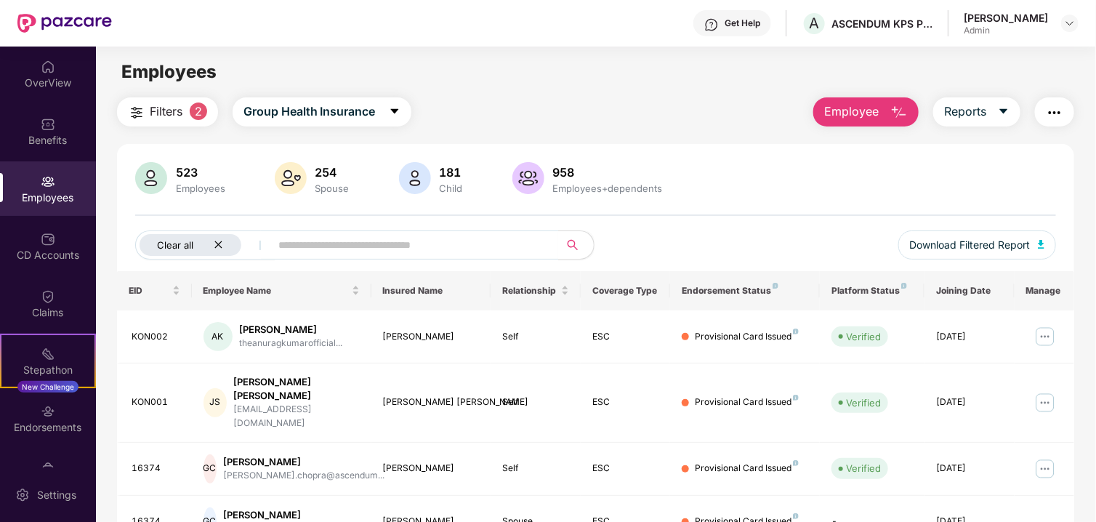
click at [214, 244] on icon "close" at bounding box center [218, 244] width 9 height 9
click at [581, 52] on main "Employees Filters Group Health Insurance Employee Reports 523 Employees 254 Spo…" at bounding box center [595, 308] width 999 height 522
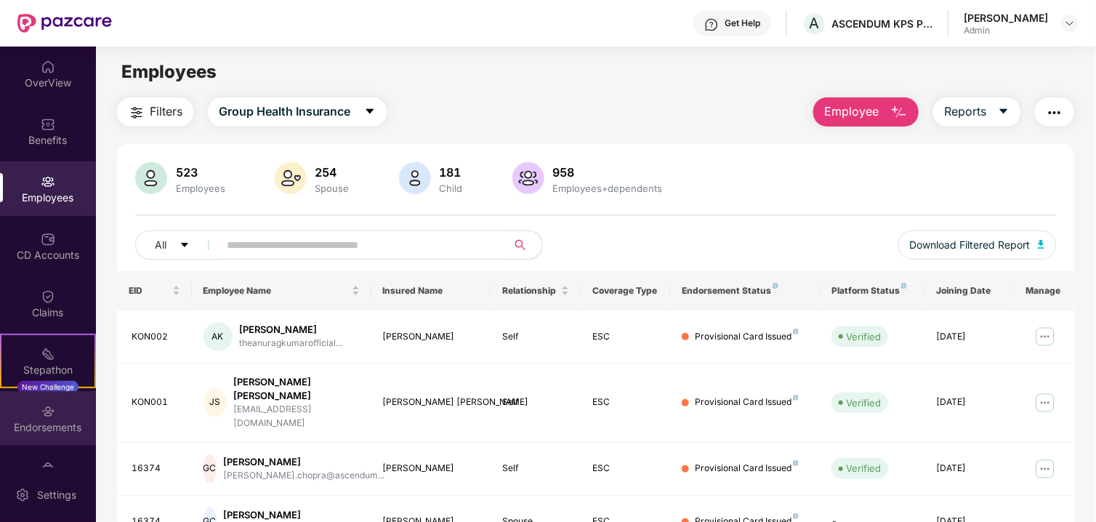
click at [71, 416] on div "Endorsements" at bounding box center [48, 418] width 96 height 55
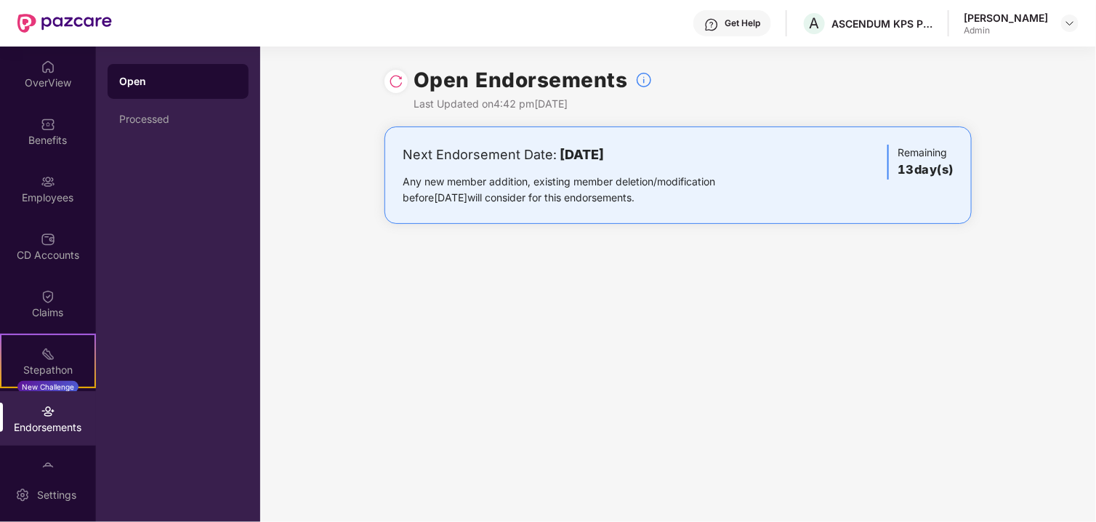
drag, startPoint x: 554, startPoint y: 153, endPoint x: 696, endPoint y: 158, distance: 142.5
click at [696, 158] on div "Next Endorsement Date: 24 September 2025" at bounding box center [582, 155] width 358 height 20
click at [604, 154] on b "24 September 2025" at bounding box center [582, 154] width 44 height 15
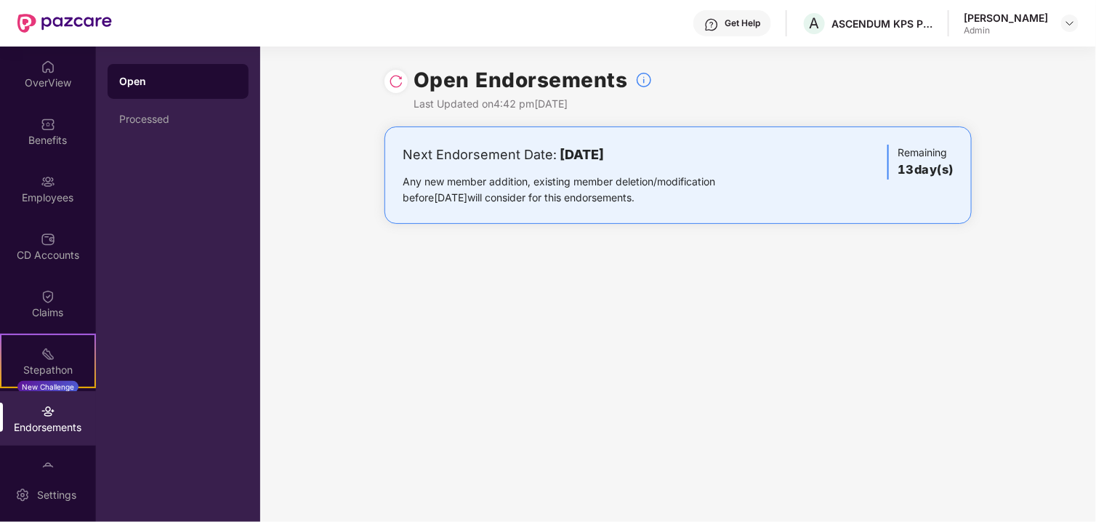
click at [618, 257] on div "Open Endorsements Last Updated on 4:42 pm, 11 Sep 2025 Next Endorsement Date: 2…" at bounding box center [678, 284] width 836 height 475
click at [57, 86] on div "OverView" at bounding box center [48, 83] width 96 height 15
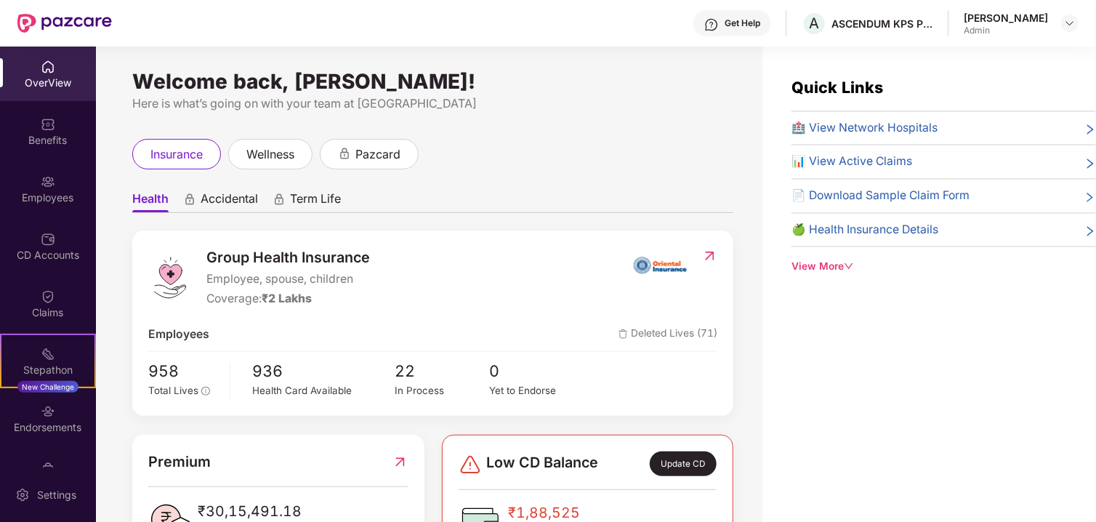
click at [834, 265] on div "View More" at bounding box center [943, 267] width 305 height 16
